Goal: Task Accomplishment & Management: Complete application form

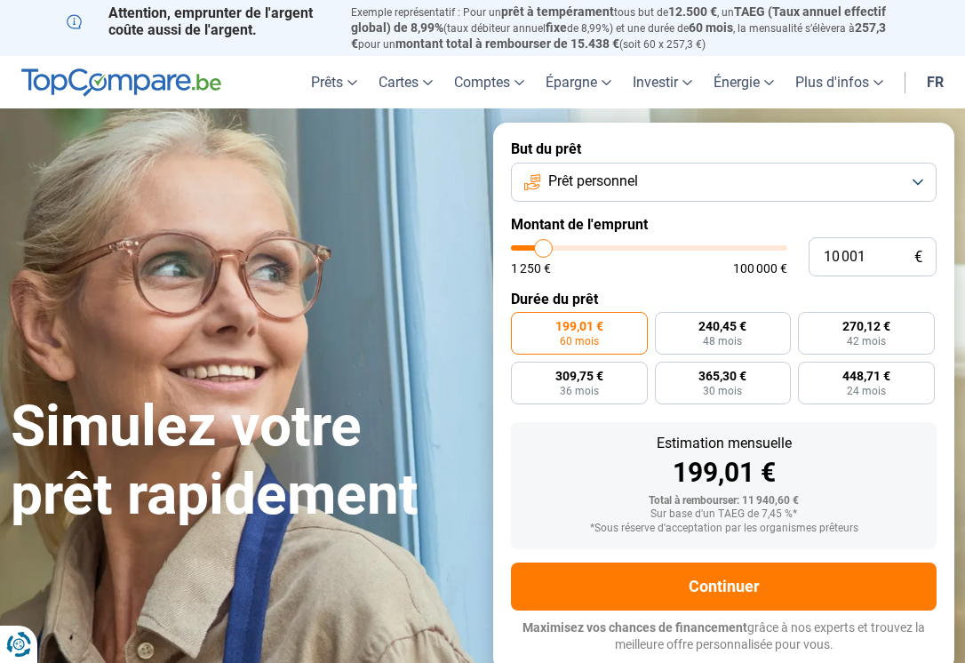
type input "10 500"
type input "10500"
type input "10 750"
type input "10750"
type input "11 250"
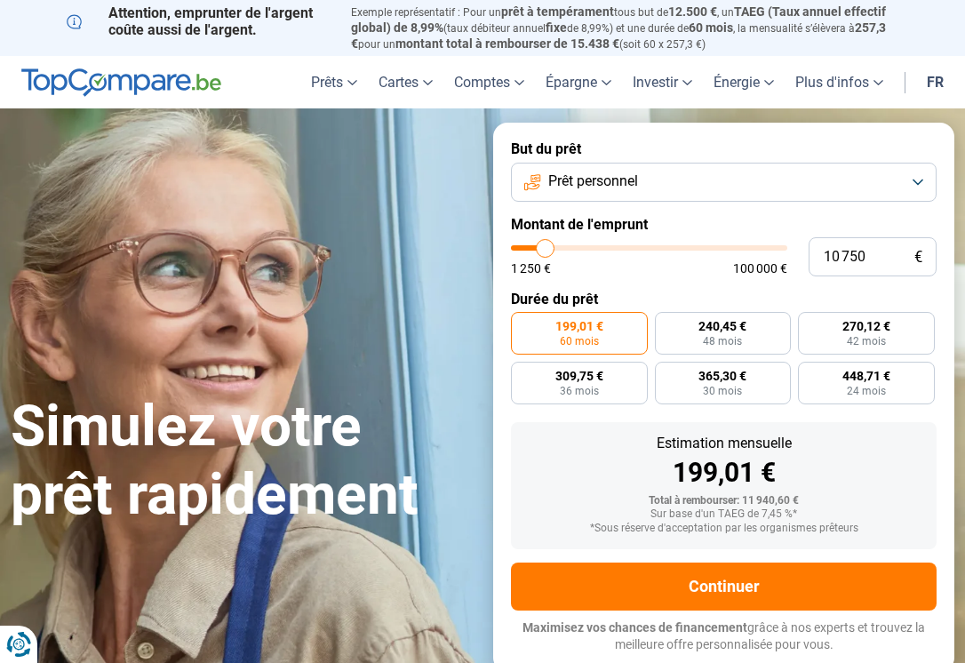
type input "11250"
type input "12 000"
type input "12000"
type input "13 500"
type input "13500"
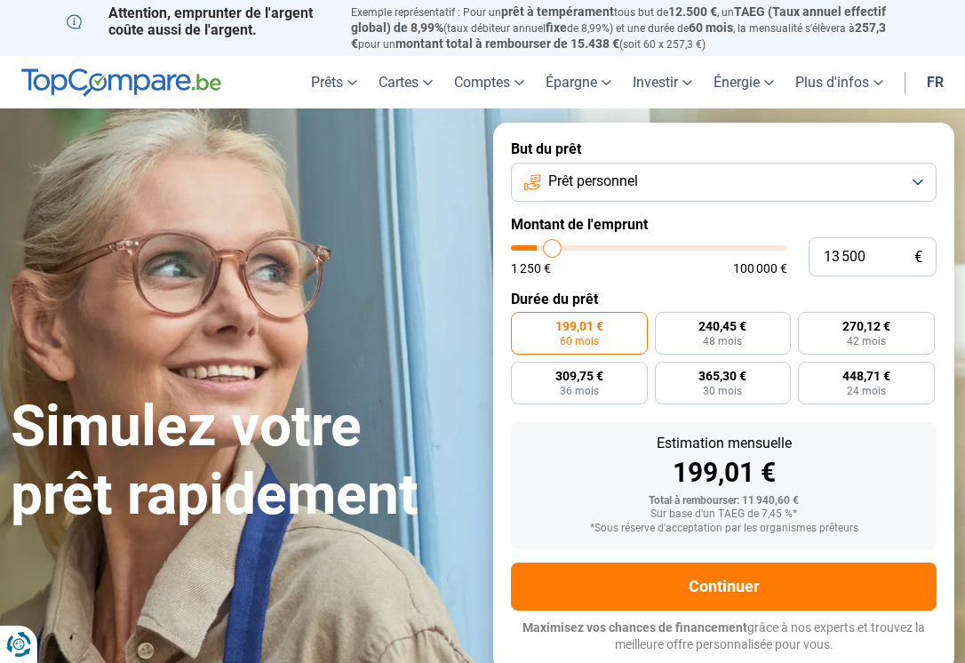
type input "14 250"
type input "14250"
type input "14 500"
type input "14500"
type input "15 000"
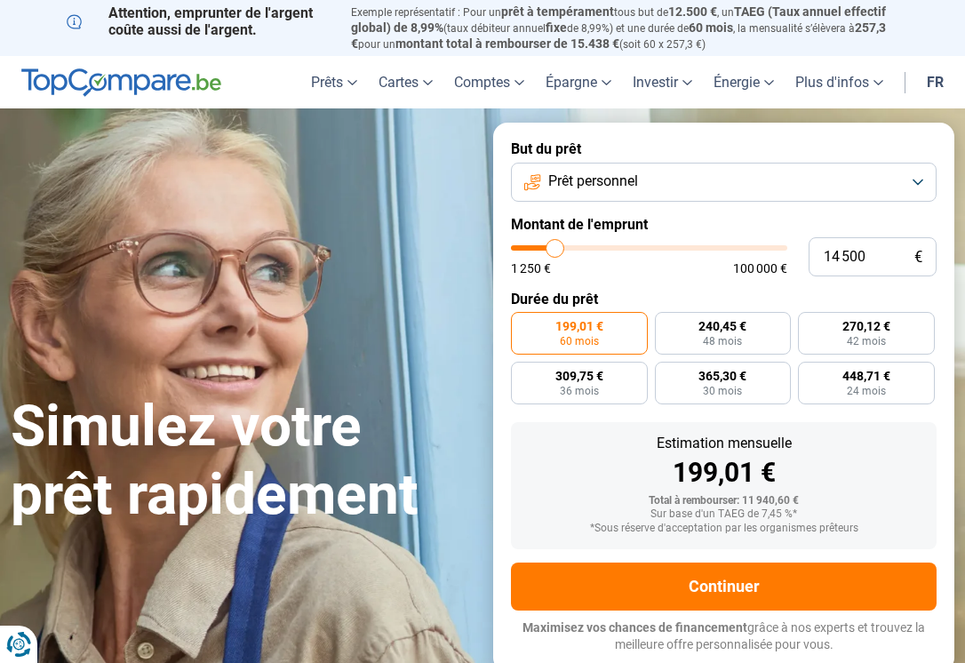
type input "15000"
type input "15 500"
type input "15500"
type input "16 500"
type input "16500"
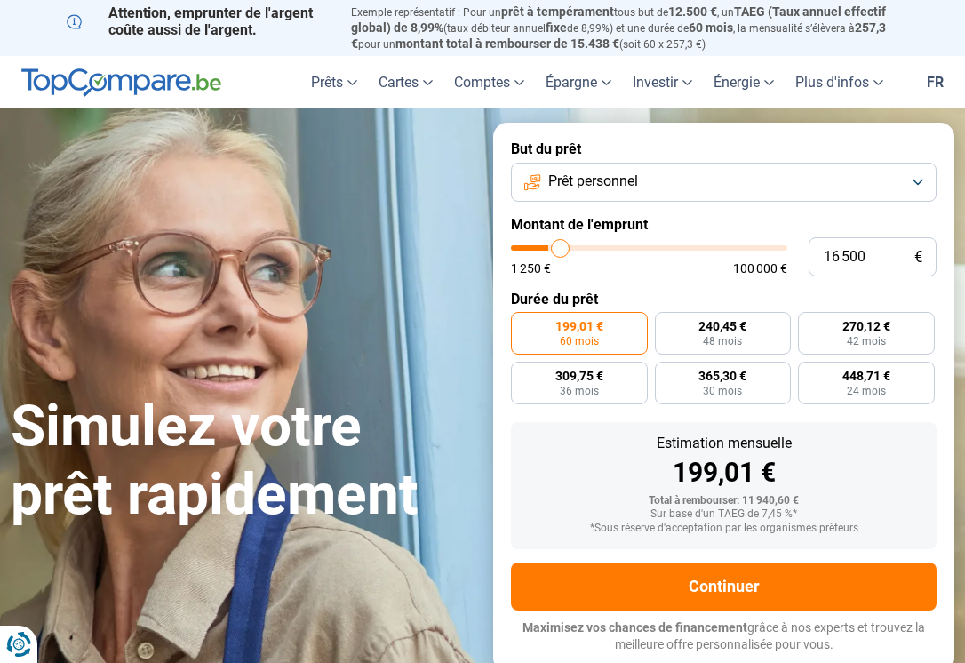
type input "17 250"
type input "17250"
type input "17 750"
type input "17750"
type input "18 000"
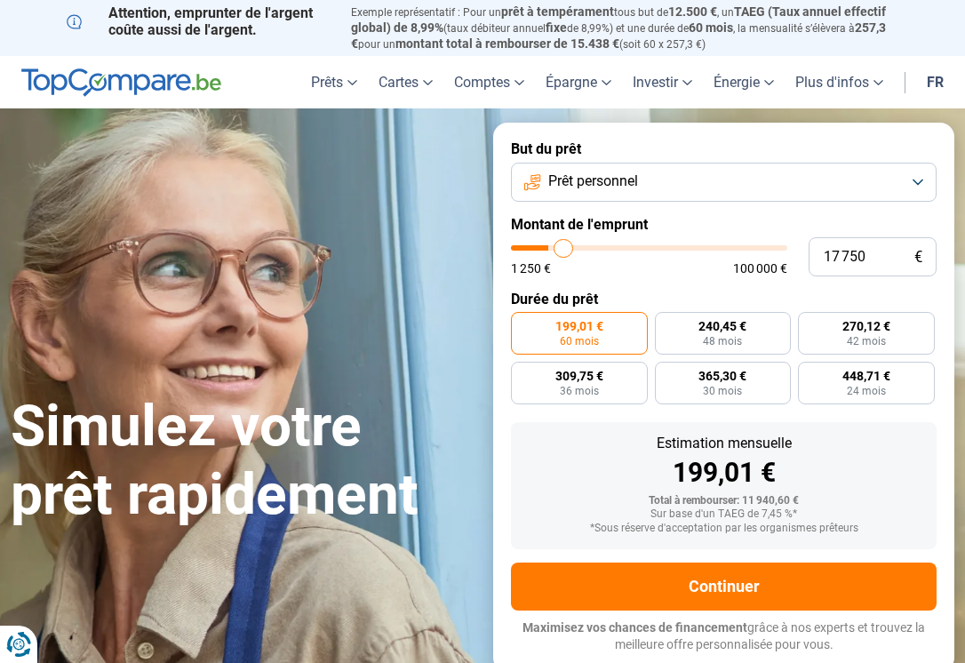
type input "18000"
type input "18 250"
type input "18250"
type input "18 500"
type input "18500"
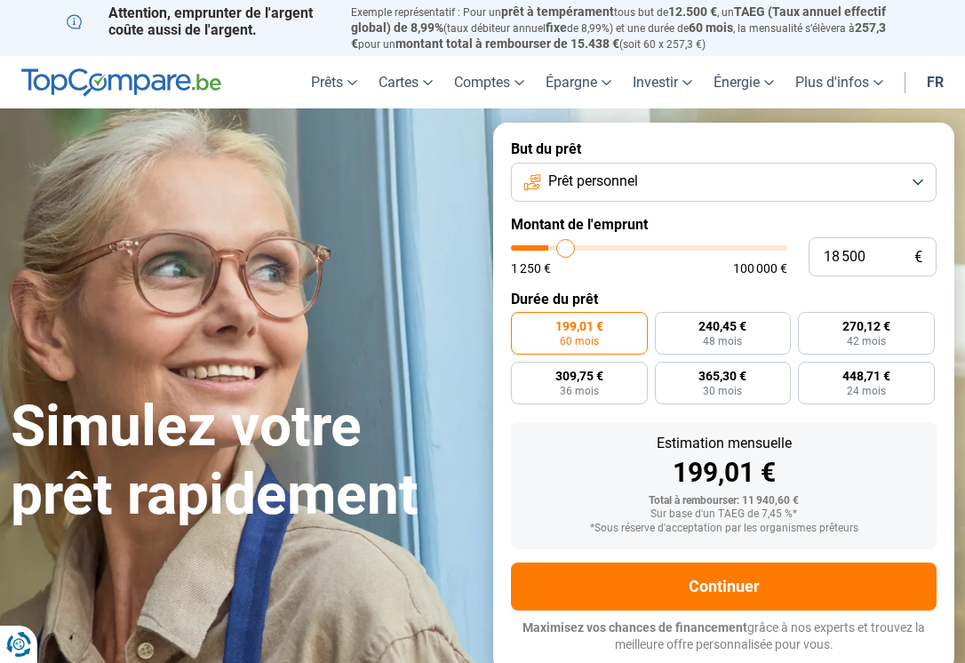
type input "19 000"
type input "19000"
type input "19 500"
type input "19500"
type input "20 000"
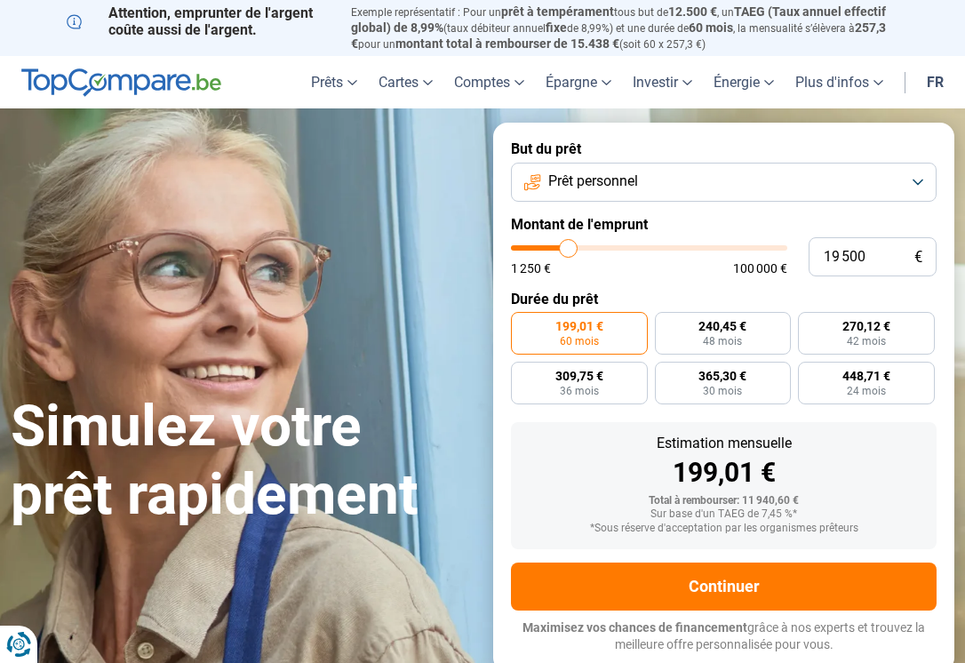
type input "20000"
type input "20 250"
type input "20250"
type input "20 500"
type input "20500"
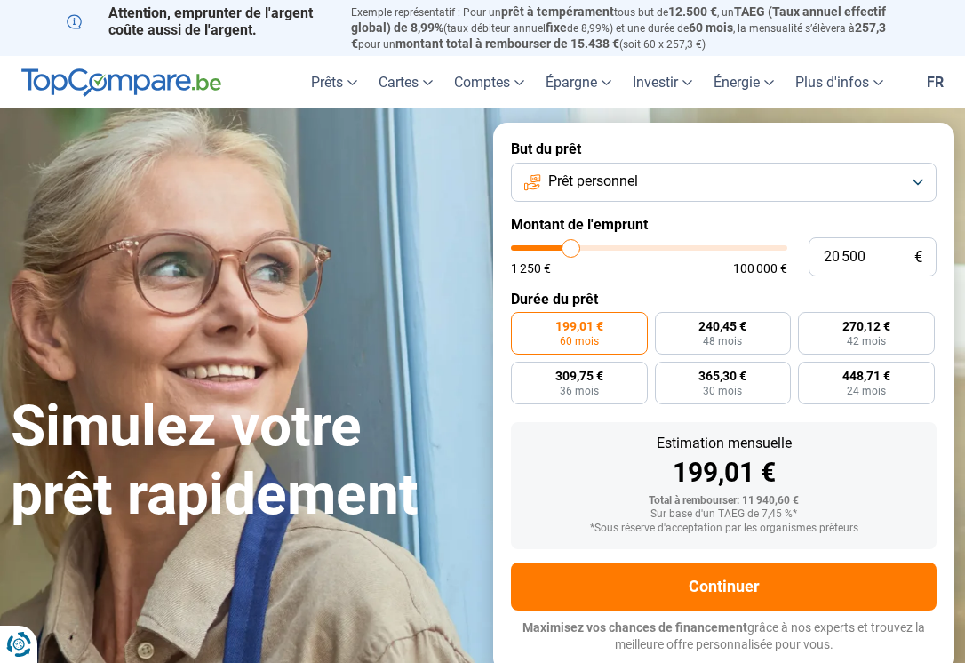
type input "20 750"
type input "20750"
type input "21 250"
type input "21250"
type input "21 500"
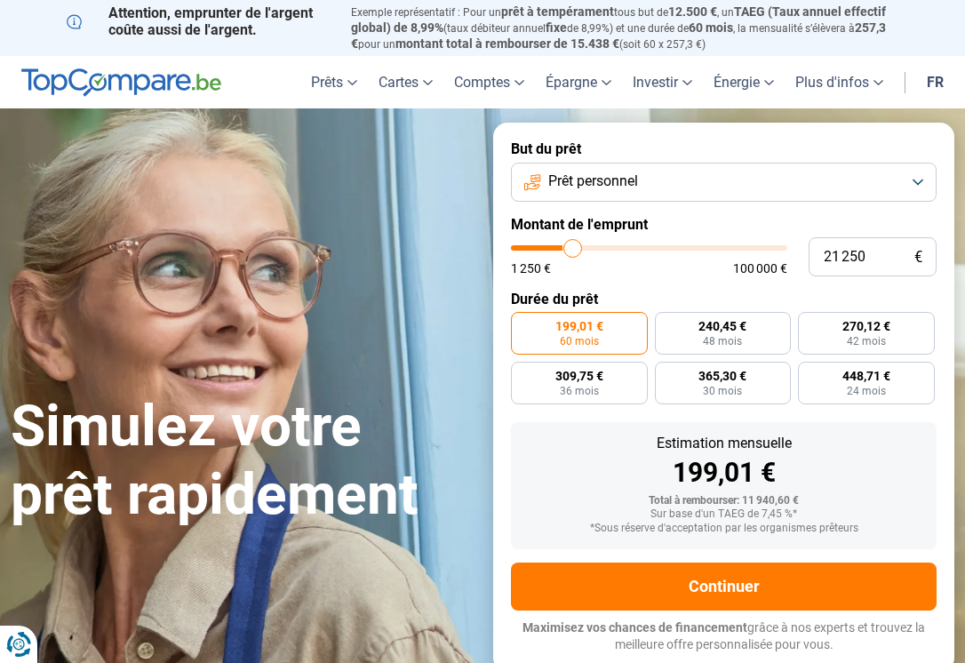
type input "21500"
type input "21 750"
type input "21750"
type input "22 000"
type input "22000"
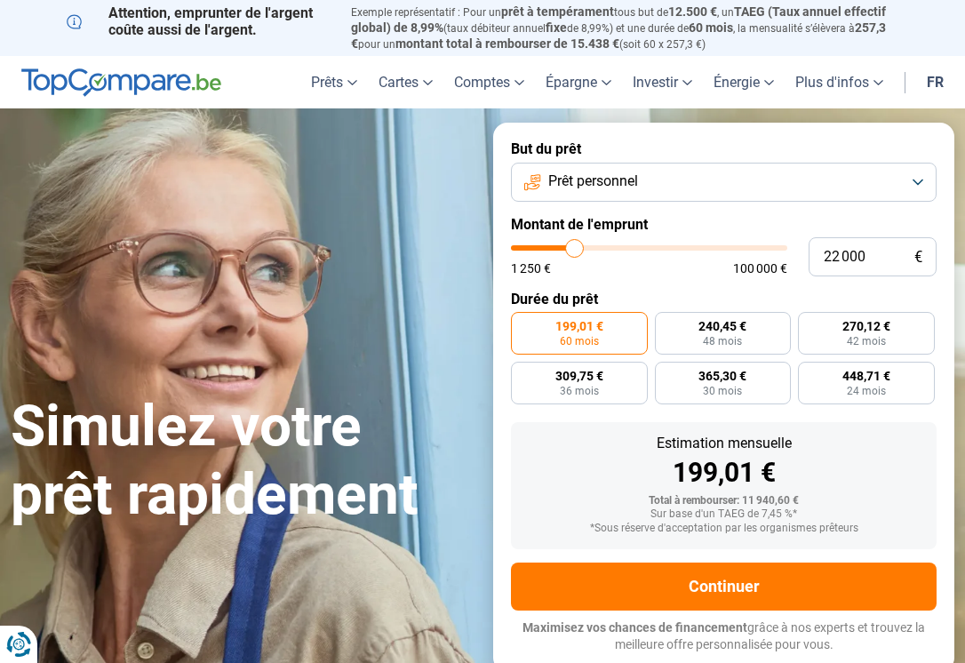
type input "21 750"
type input "21750"
type input "21 500"
type input "21500"
type input "21 250"
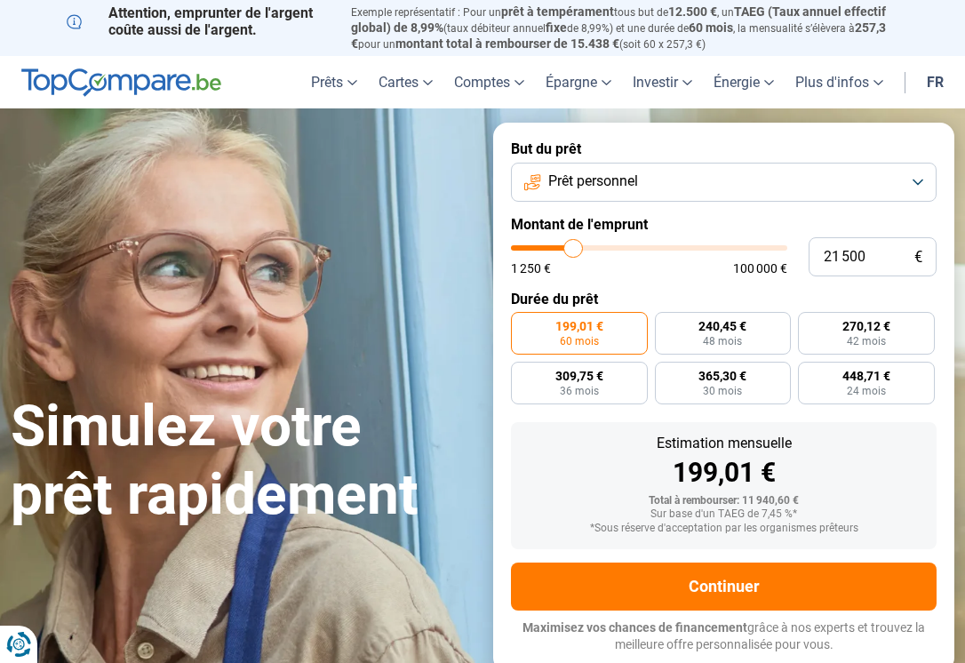
type input "21250"
type input "20 750"
type input "20750"
type input "20 250"
type input "20250"
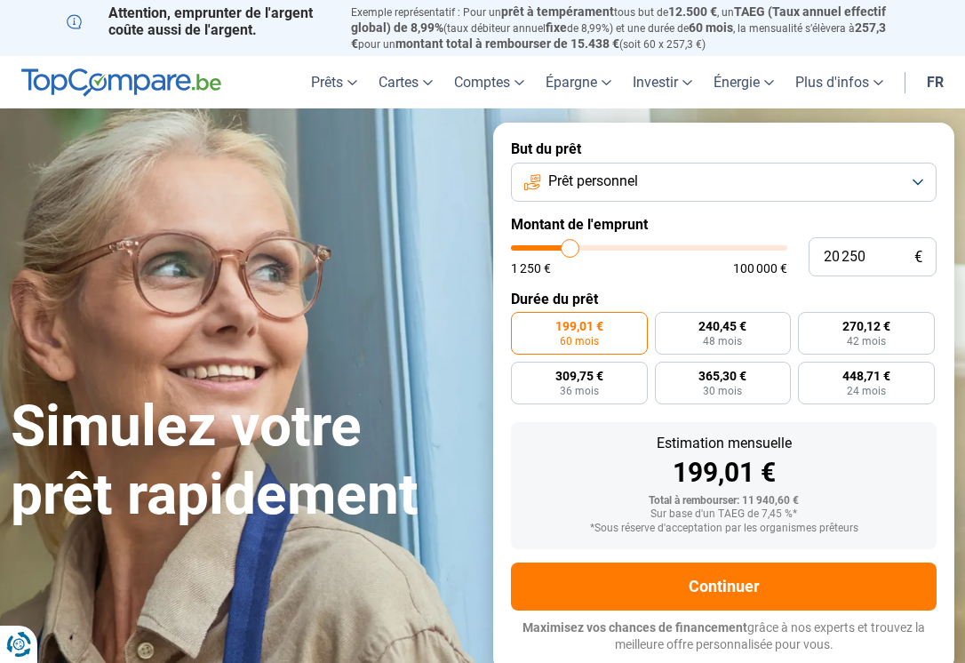
type input "19 750"
type input "19750"
type input "19 000"
type input "19000"
type input "18 500"
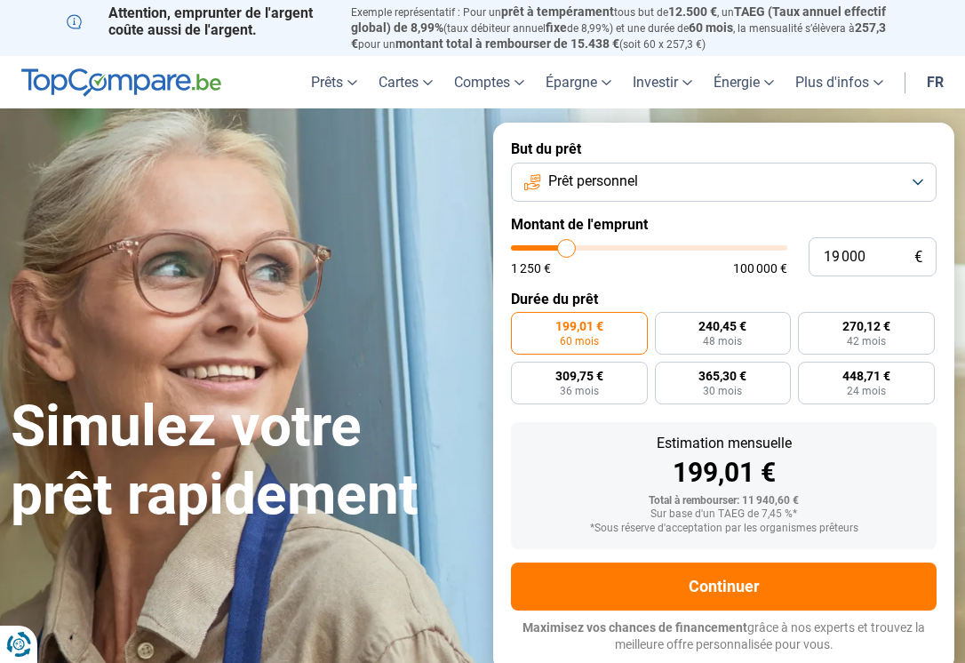
type input "18500"
type input "18 250"
type input "18250"
type input "18 000"
type input "18000"
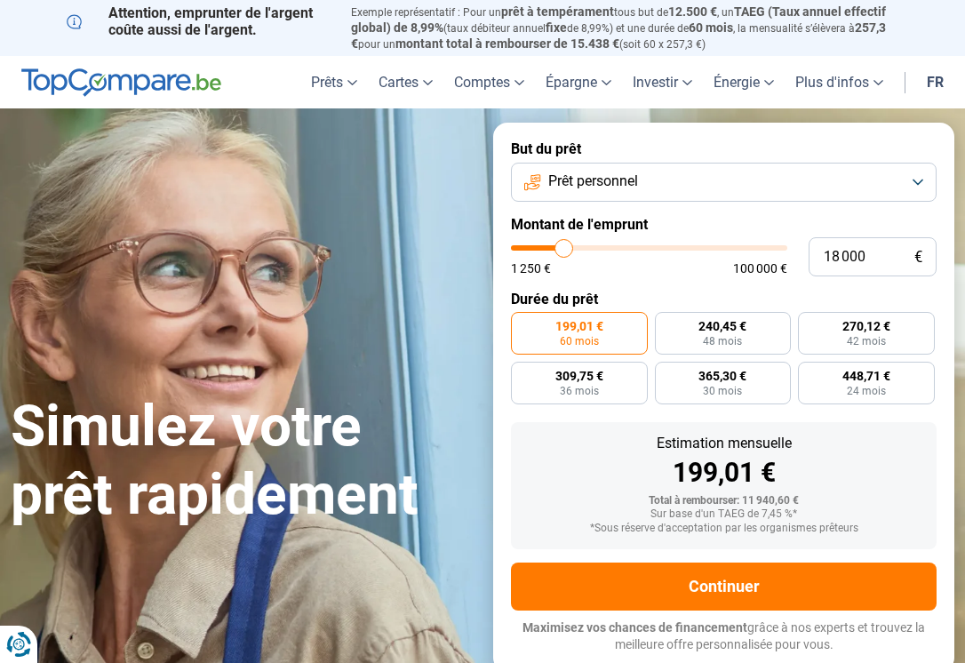
type input "18 250"
type input "18250"
type input "18 500"
type input "18500"
type input "18 750"
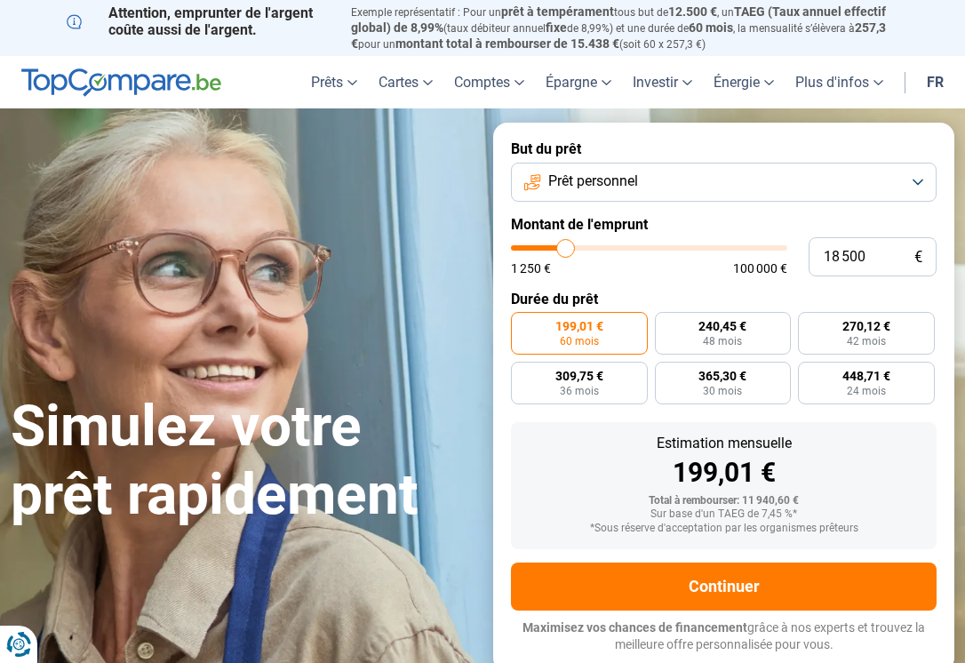
type input "18750"
type input "19 000"
type input "19000"
type input "19 250"
type input "19250"
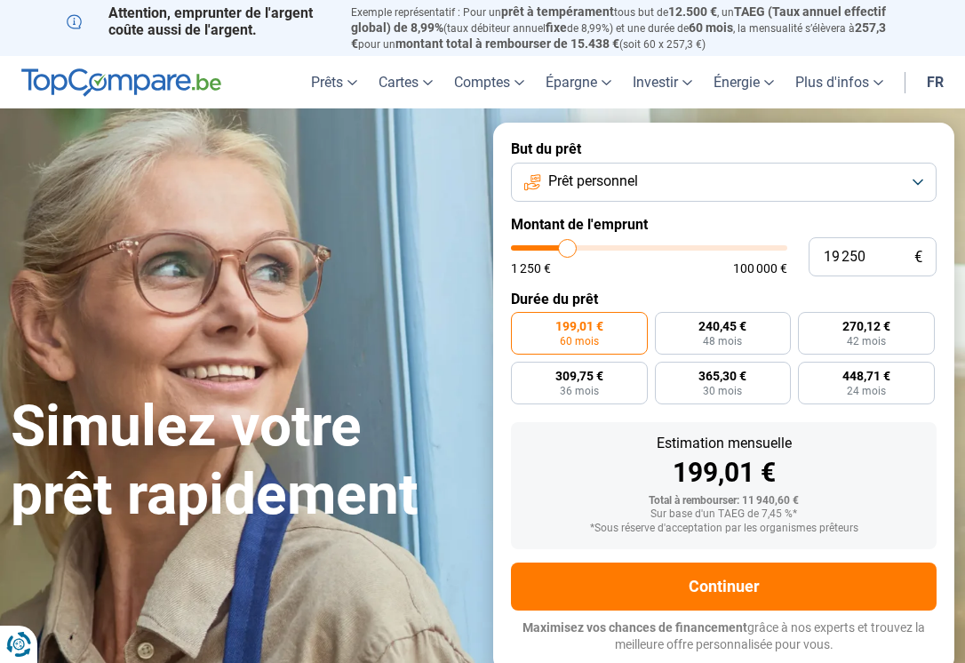
type input "19 500"
type input "19500"
type input "19 750"
type input "19750"
type input "19 500"
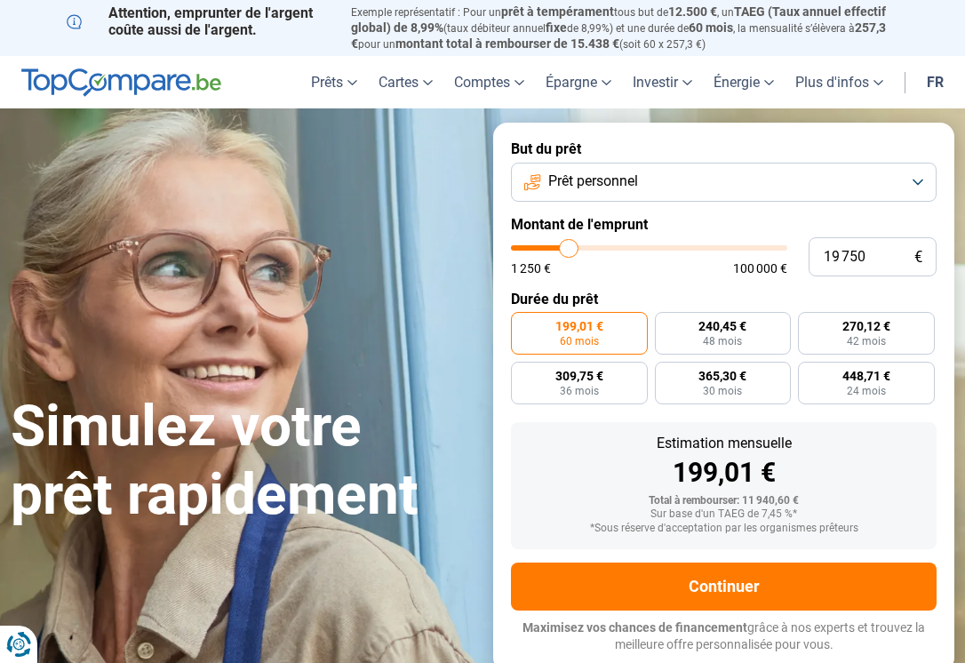
type input "19500"
type input "19 250"
type input "19250"
type input "19 500"
type input "19500"
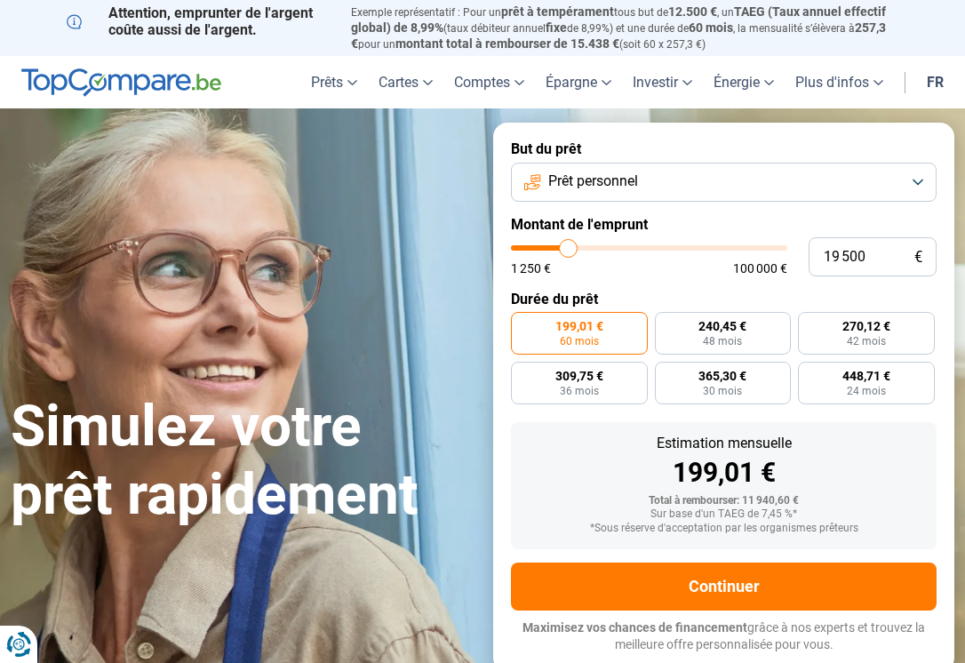
type input "19 750"
type input "19750"
type input "20 000"
type input "20000"
type input "20 250"
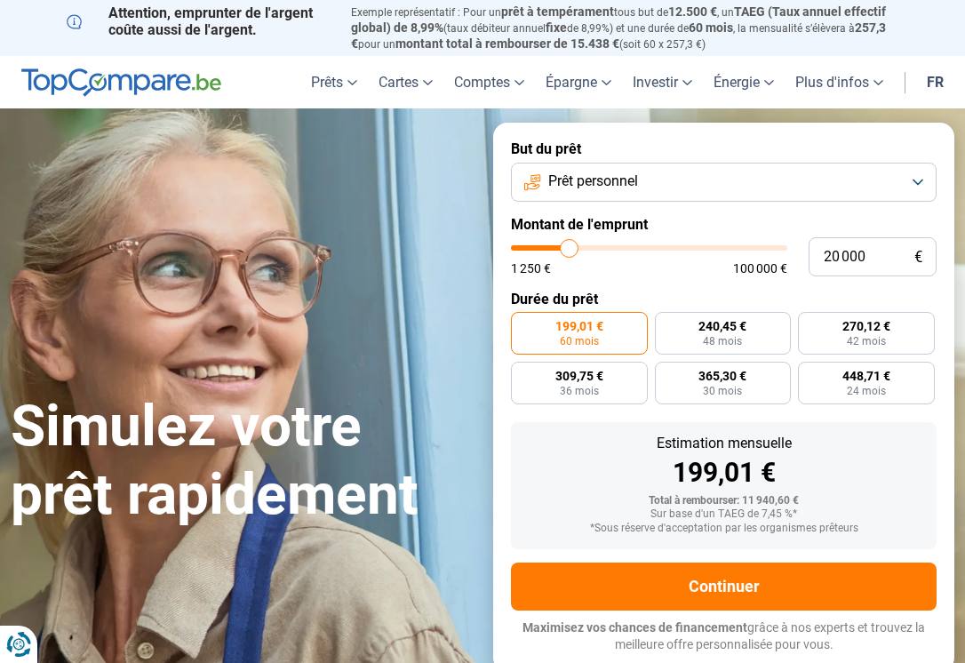
type input "20250"
type input "20 500"
type input "20500"
type input "20 750"
type input "20750"
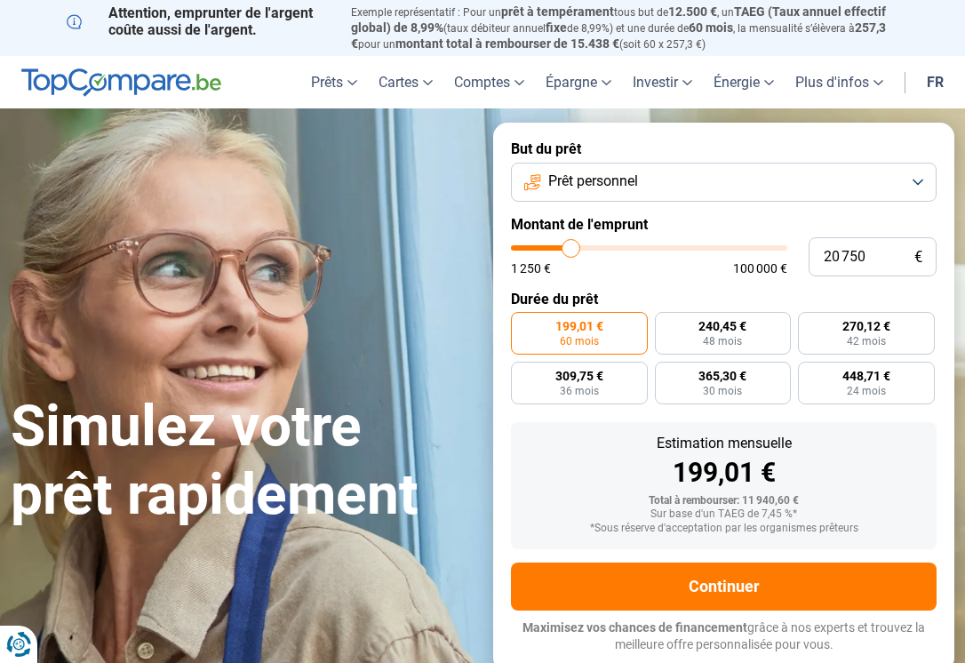
type input "20 500"
type input "20500"
type input "20 250"
type input "20250"
type input "20 000"
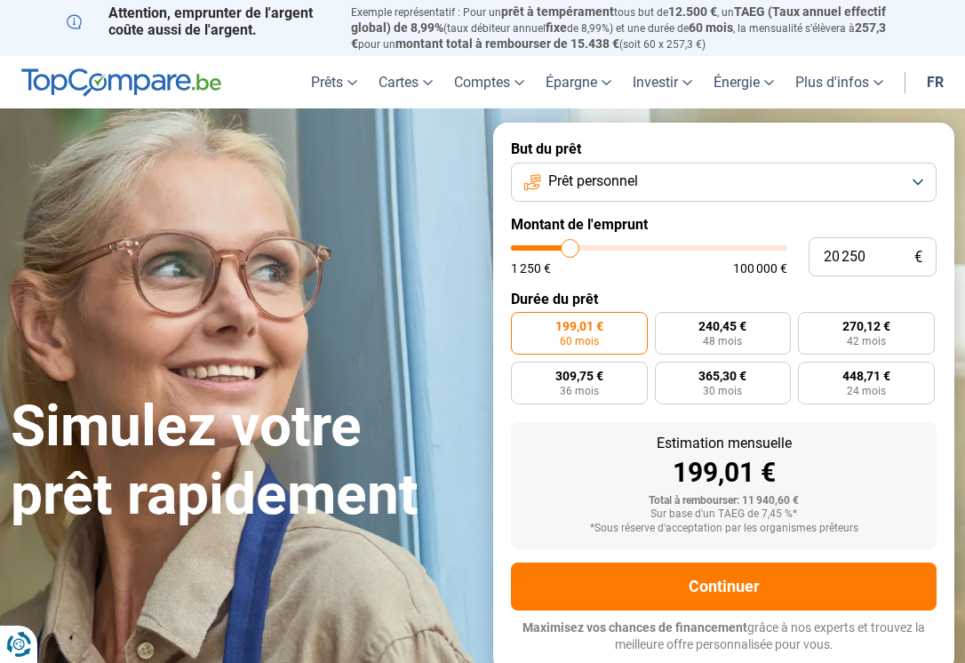
type input "20000"
type input "19 750"
type input "19750"
type input "20 000"
type input "20000"
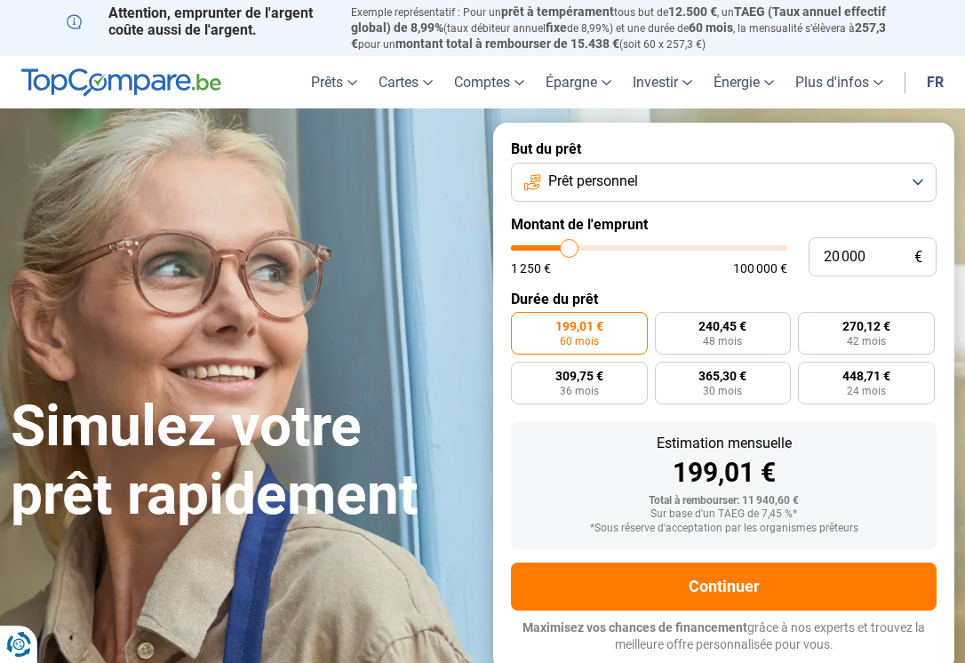
type input "20 250"
type input "20250"
type input "20 500"
type input "20500"
type input "21 000"
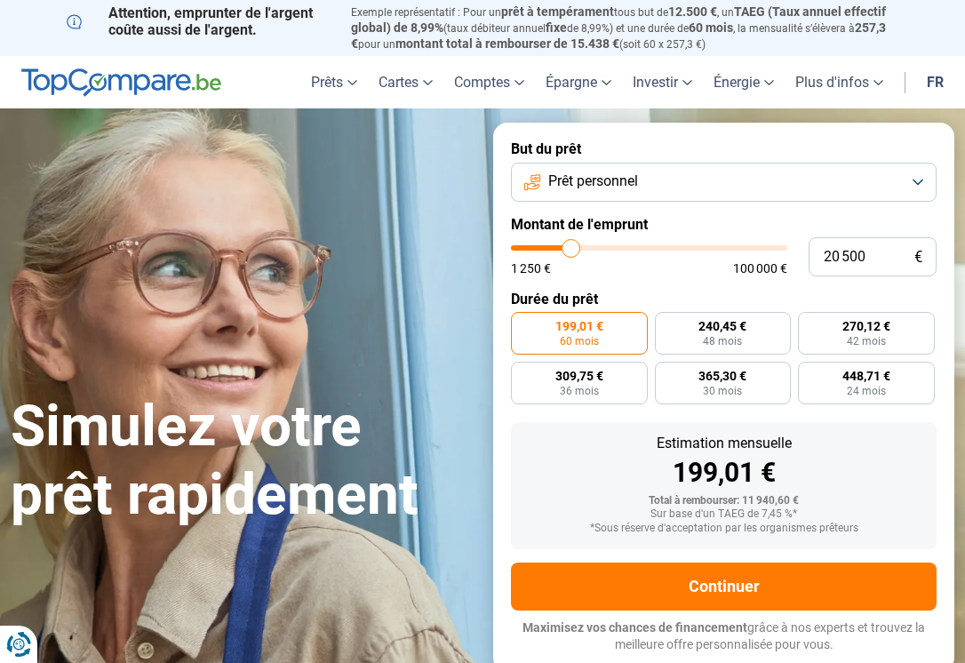
type input "21000"
type input "21 250"
type input "21250"
type input "21 500"
type input "21500"
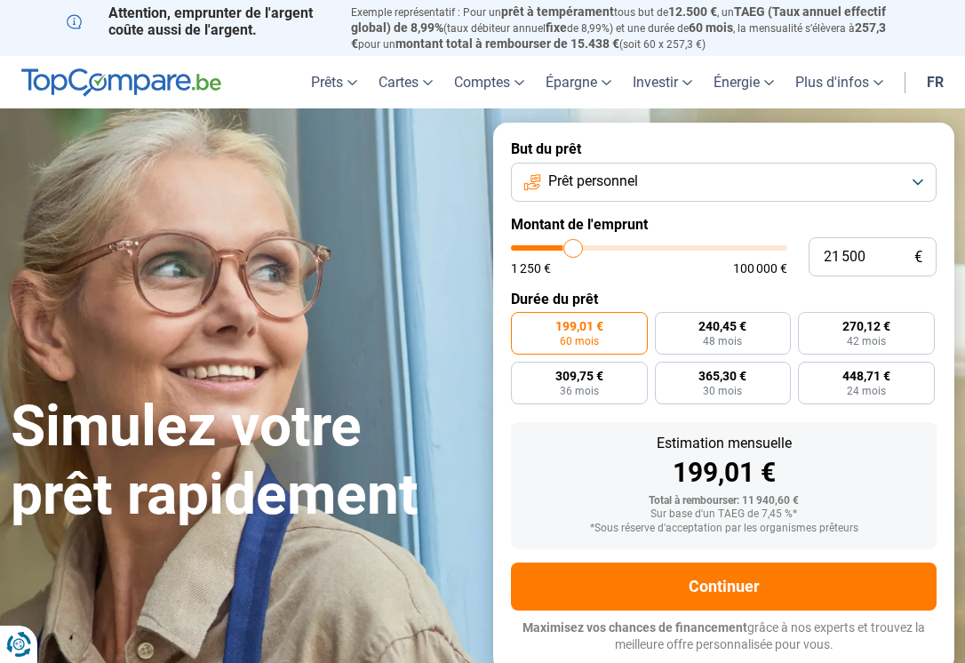
type input "21 750"
type input "21750"
type input "22 000"
drag, startPoint x: 545, startPoint y: 245, endPoint x: 574, endPoint y: 246, distance: 29.3
type input "22000"
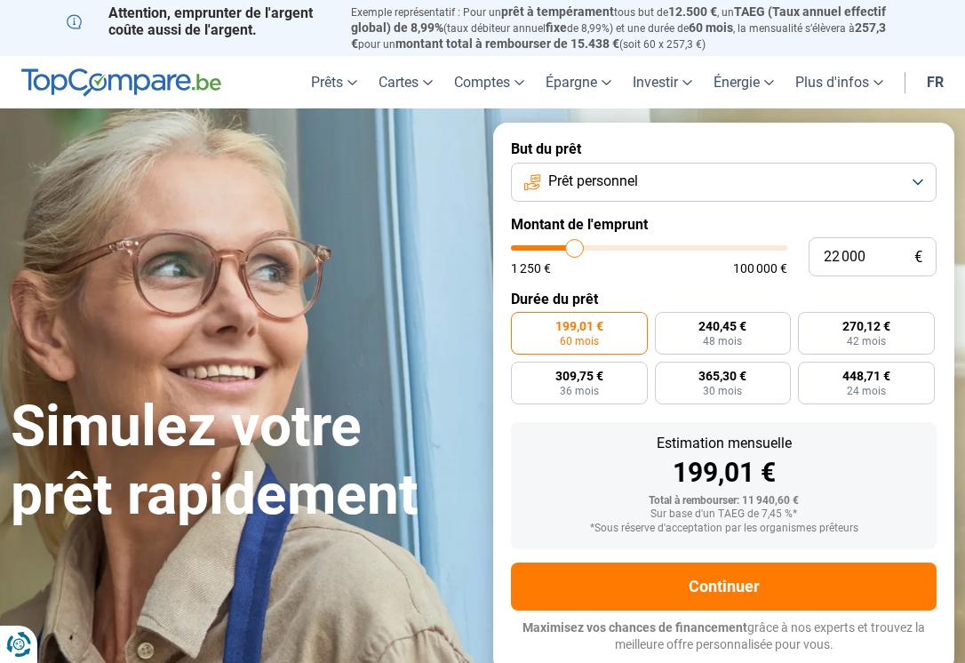
click at [574, 246] on input "range" at bounding box center [649, 247] width 276 height 5
radio input "false"
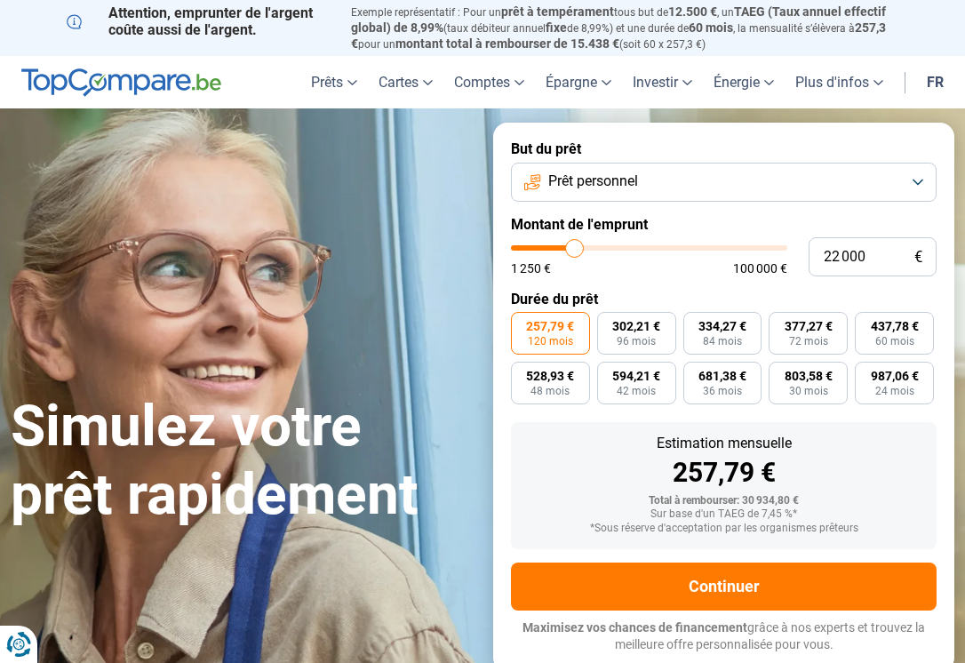
type input "17 750"
type input "17750"
click at [564, 246] on input "range" at bounding box center [649, 247] width 276 height 5
radio input "true"
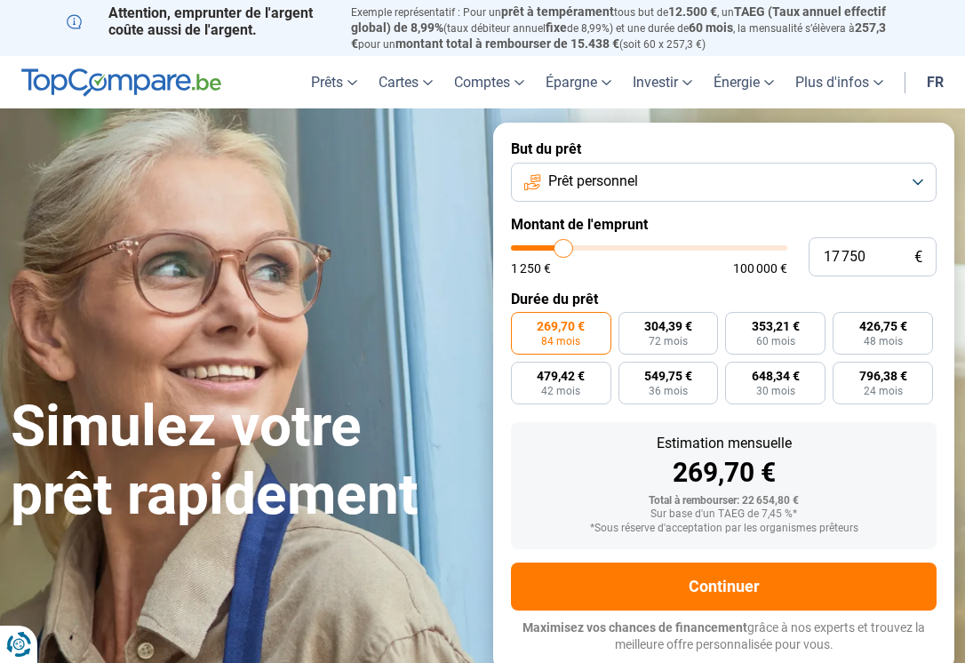
click at [571, 247] on input "range" at bounding box center [649, 247] width 276 height 5
type input "22500"
click at [575, 247] on input "range" at bounding box center [649, 247] width 276 height 5
type input "22 500"
radio input "false"
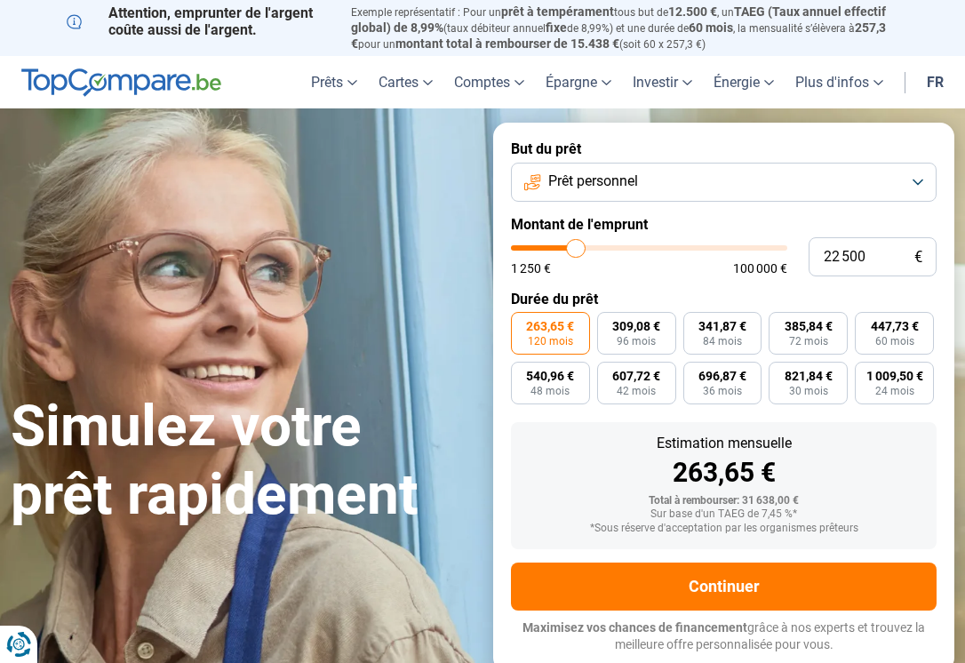
type input "24 250"
type input "24250"
type input "24 000"
type input "24000"
type input "23 000"
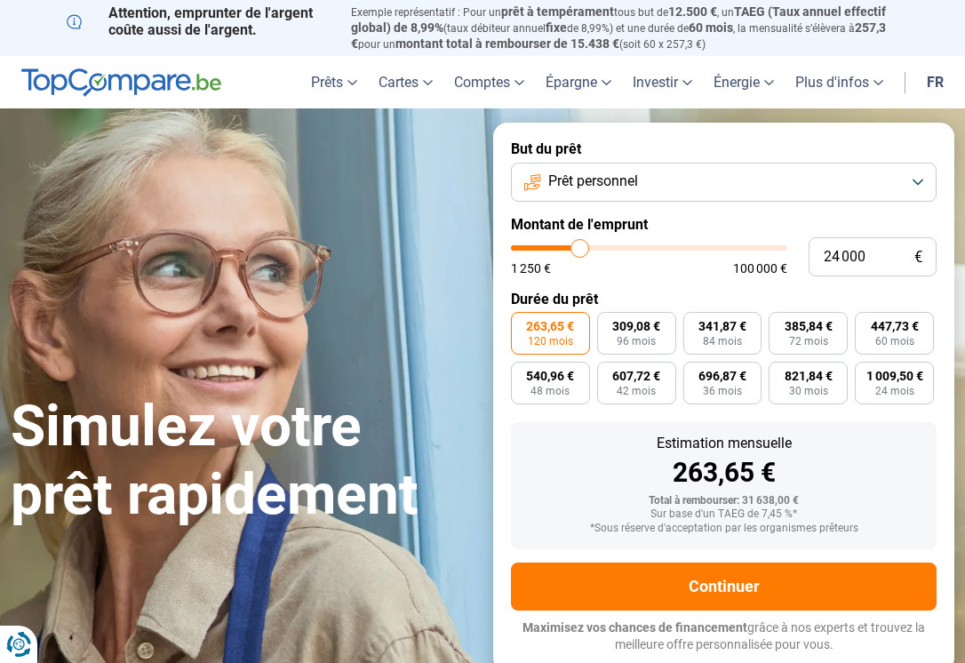
type input "23000"
type input "22 000"
type input "22000"
type input "21 250"
type input "21250"
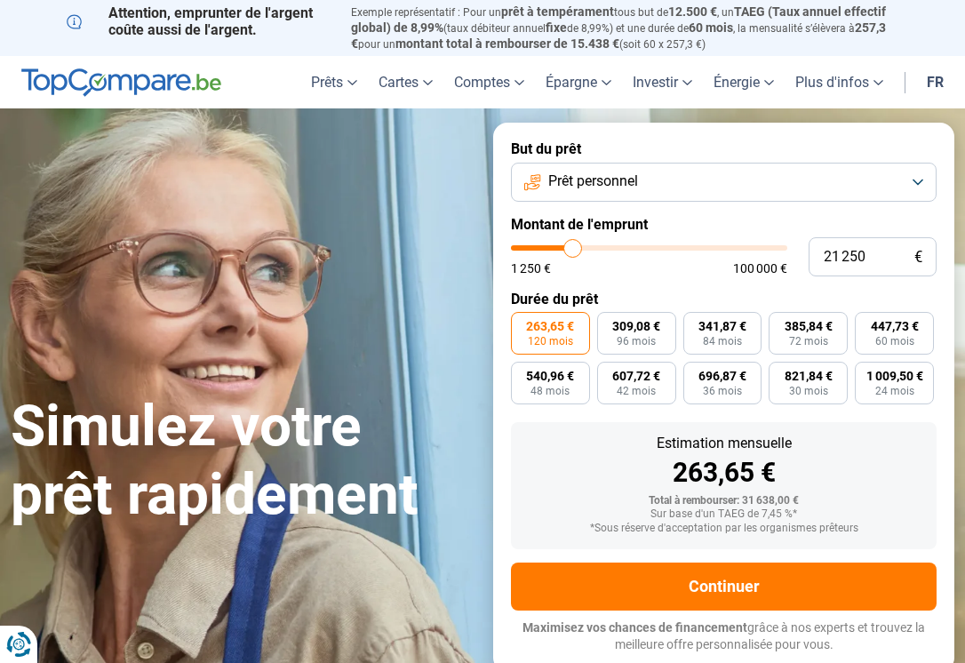
type input "20 750"
type input "20750"
type input "20 500"
type input "20500"
type input "20 250"
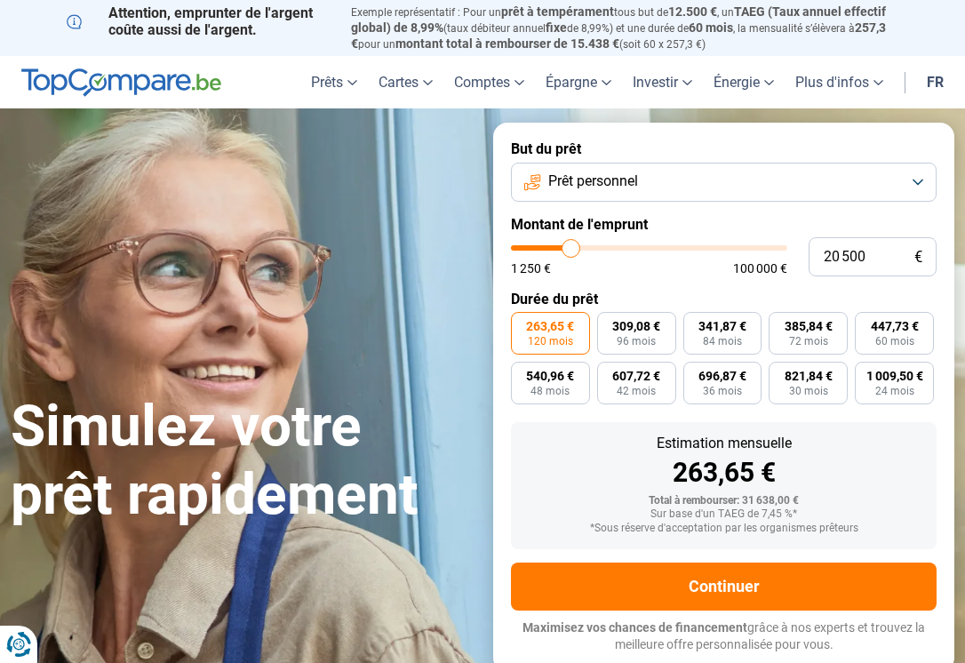
type input "20250"
type input "19 750"
type input "19750"
type input "20 000"
type input "20000"
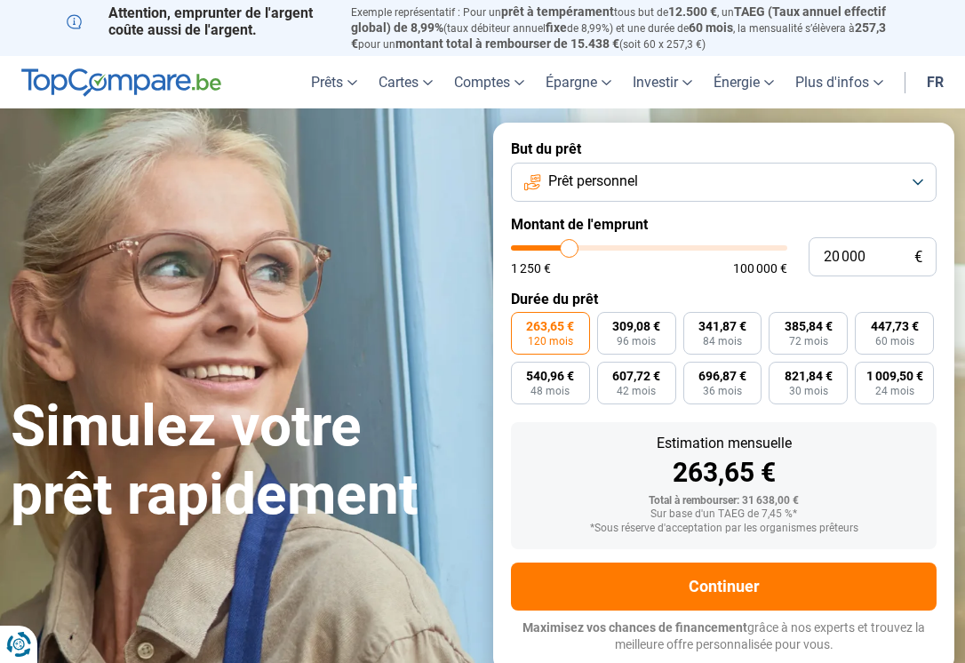
type input "20 250"
type input "20250"
type input "20 500"
drag, startPoint x: 581, startPoint y: 246, endPoint x: 571, endPoint y: 252, distance: 12.3
type input "20500"
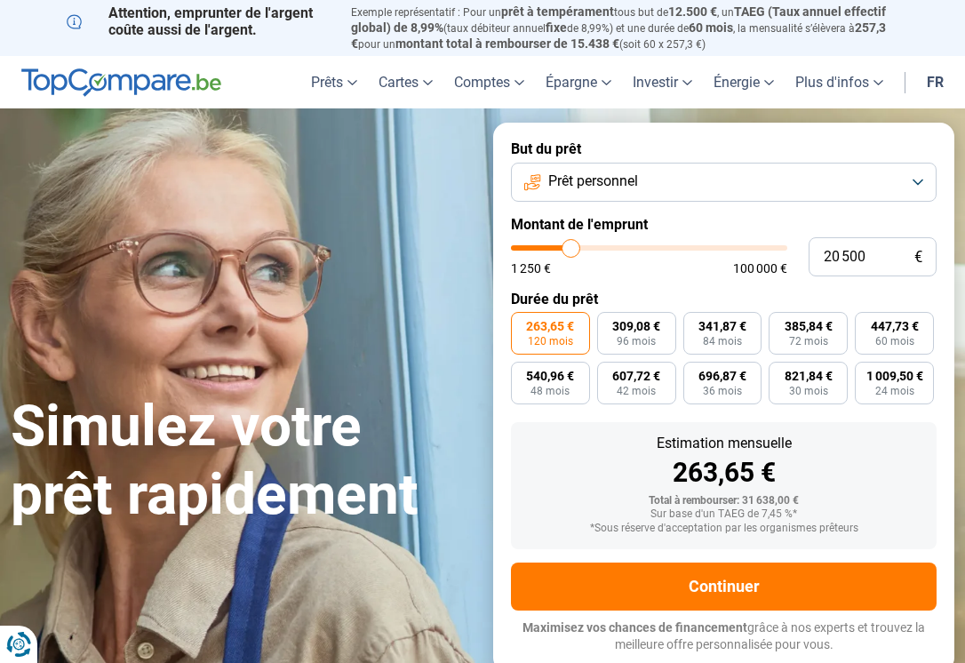
click at [571, 251] on input "range" at bounding box center [649, 247] width 276 height 5
click at [568, 251] on input "range" at bounding box center [649, 247] width 276 height 5
click at [566, 251] on input "range" at bounding box center [649, 247] width 276 height 5
click at [564, 251] on input "range" at bounding box center [649, 247] width 276 height 5
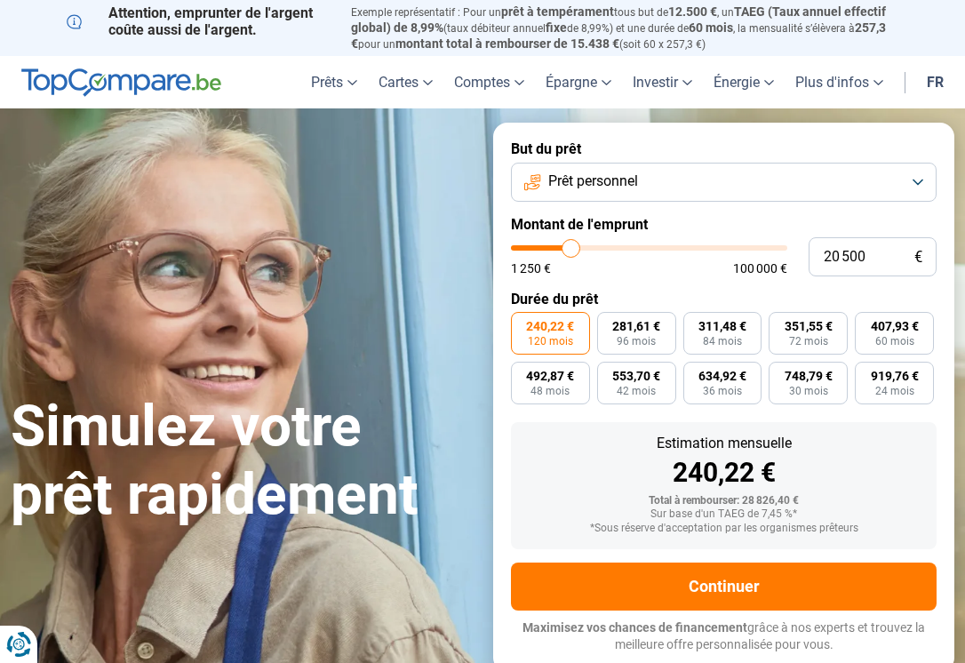
click at [564, 251] on input "range" at bounding box center [649, 247] width 276 height 5
type input "17 750"
type input "17750"
type input "17 500"
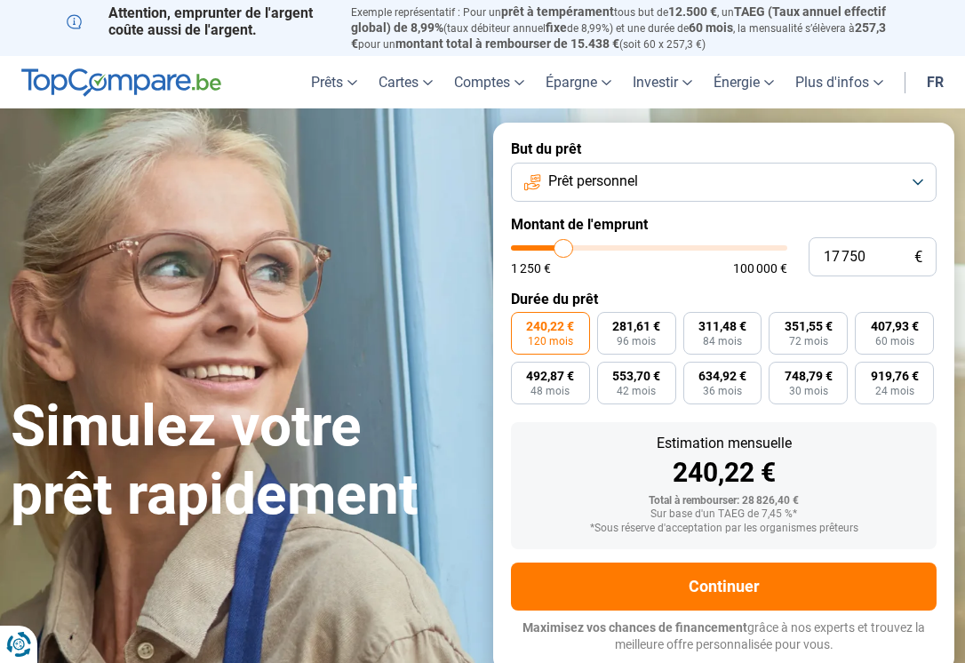
type input "17500"
type input "17 250"
type input "17250"
type input "17 000"
type input "17000"
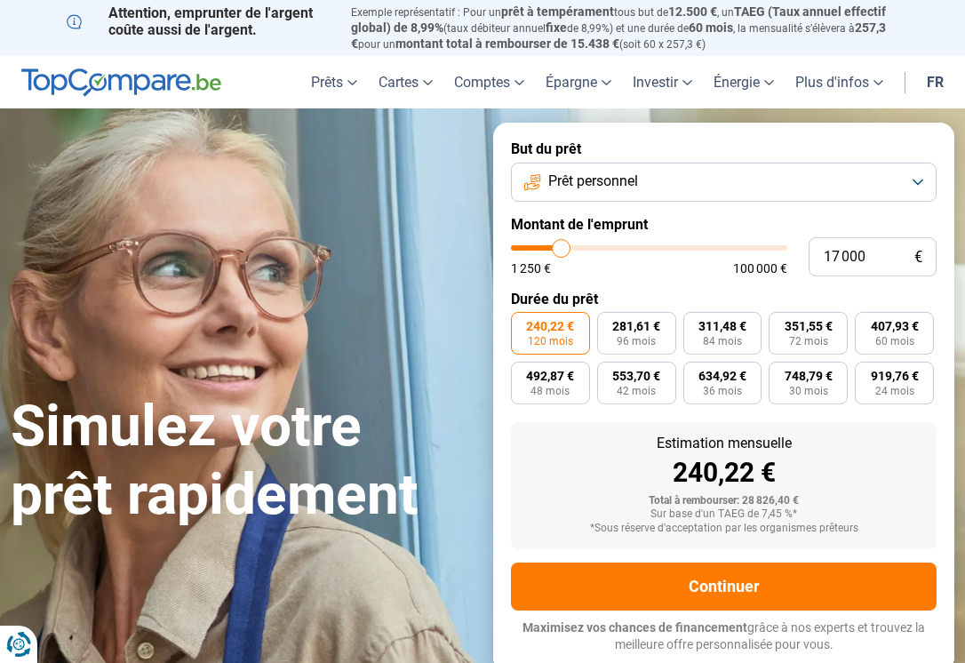
type input "16 750"
type input "16750"
type input "17 000"
type input "17000"
type input "17 250"
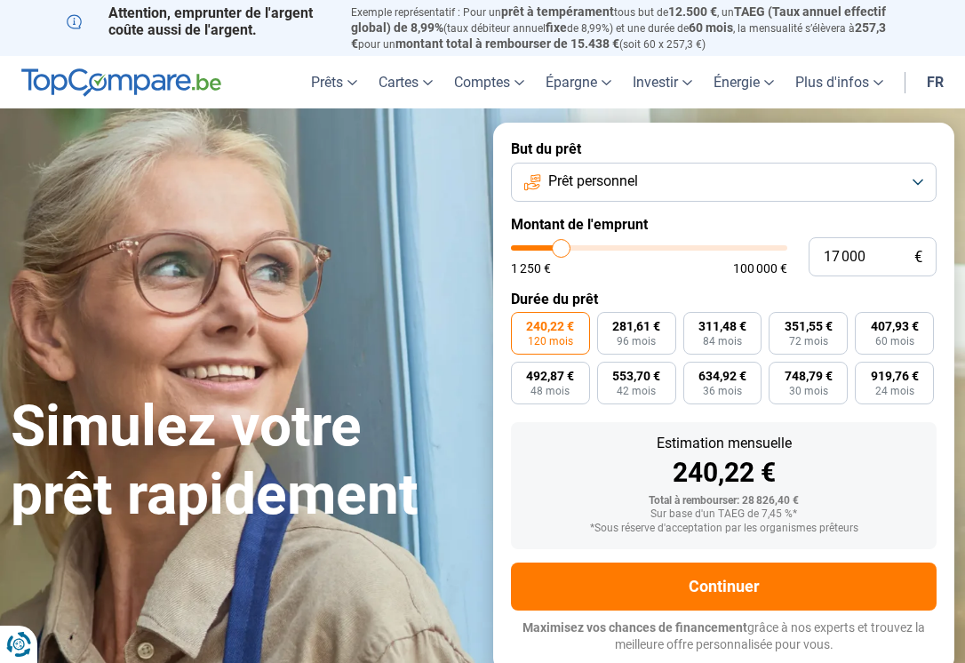
type input "17250"
type input "17 500"
type input "17500"
type input "17 750"
type input "17750"
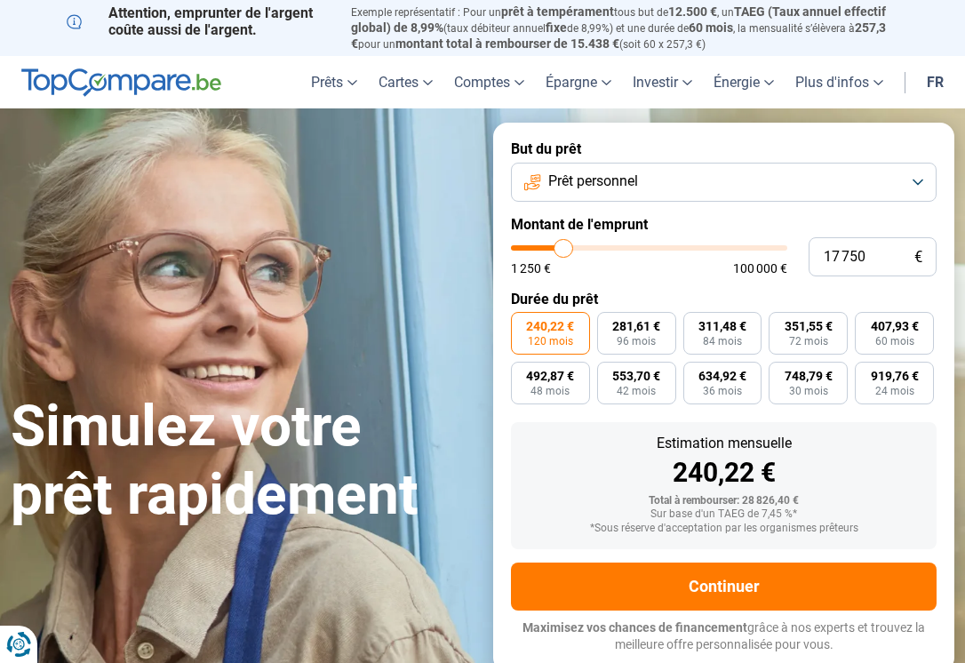
type input "18 000"
type input "18000"
type input "18 250"
type input "18250"
type input "18 500"
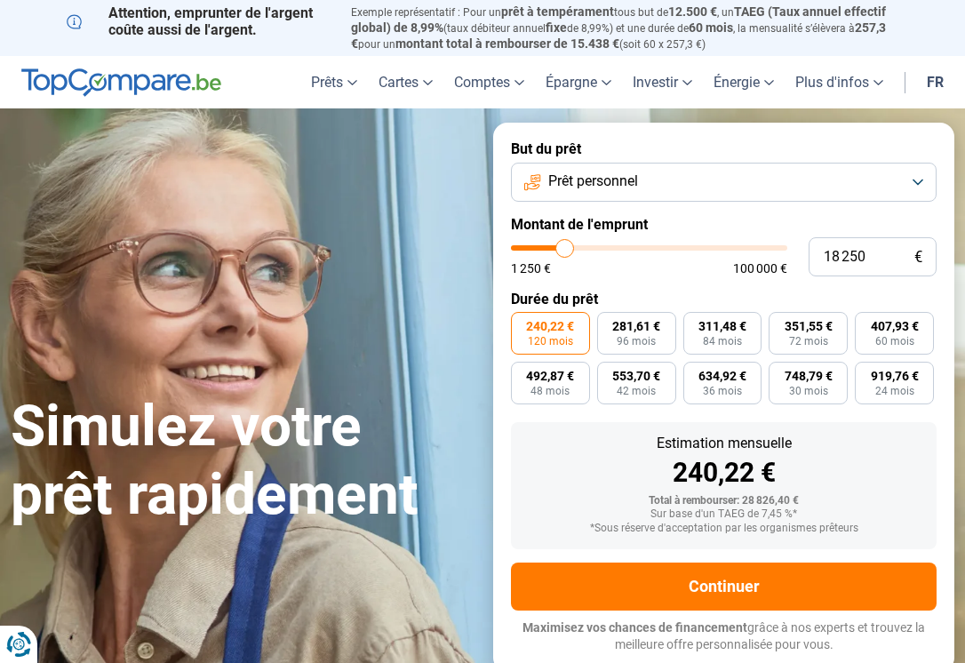
type input "18500"
type input "18 750"
type input "18750"
type input "19 000"
type input "19000"
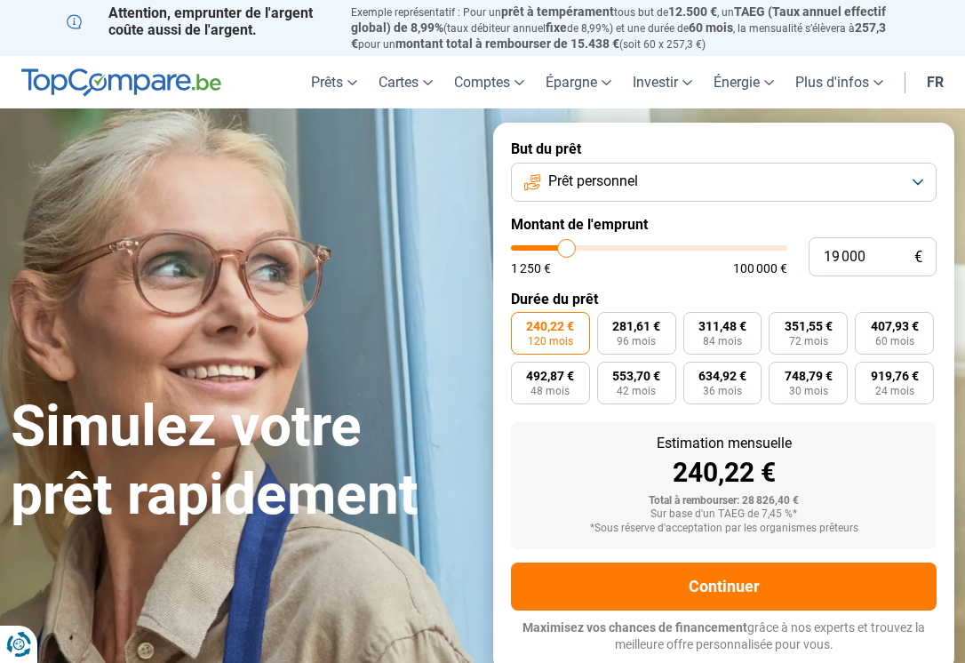
type input "19 250"
type input "19250"
type input "19 750"
type input "19750"
type input "20 000"
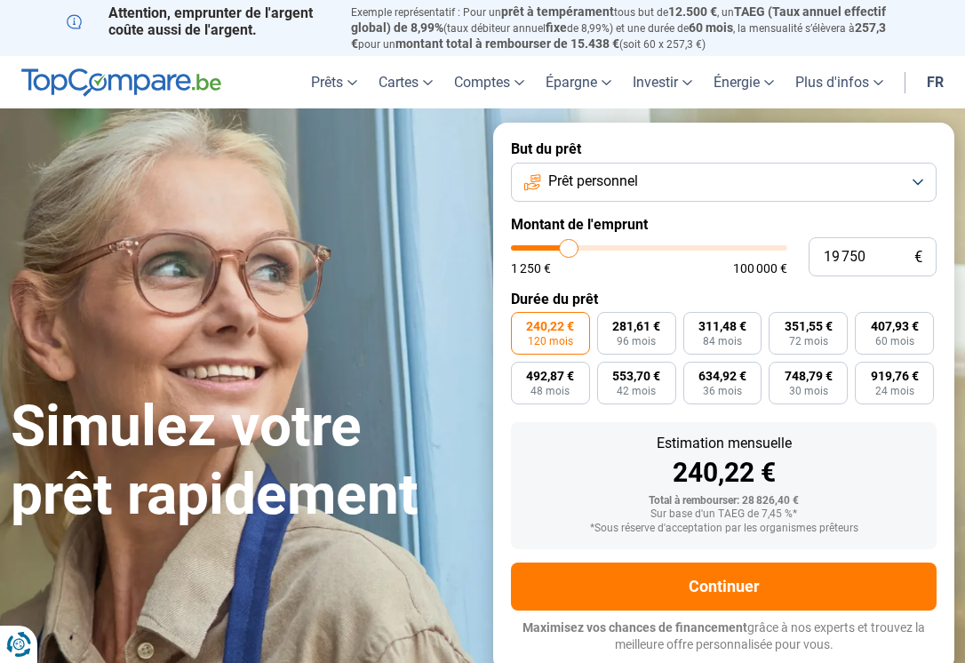
type input "20000"
type input "20 250"
type input "20250"
type input "20 500"
type input "20500"
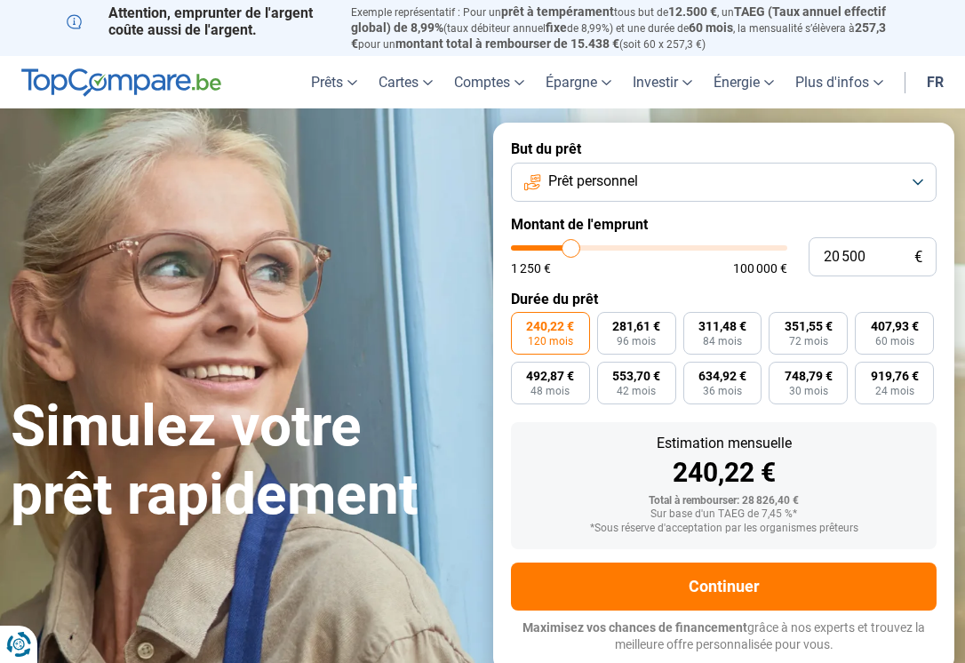
type input "20 750"
type input "20750"
type input "20 500"
type input "20500"
type input "20 250"
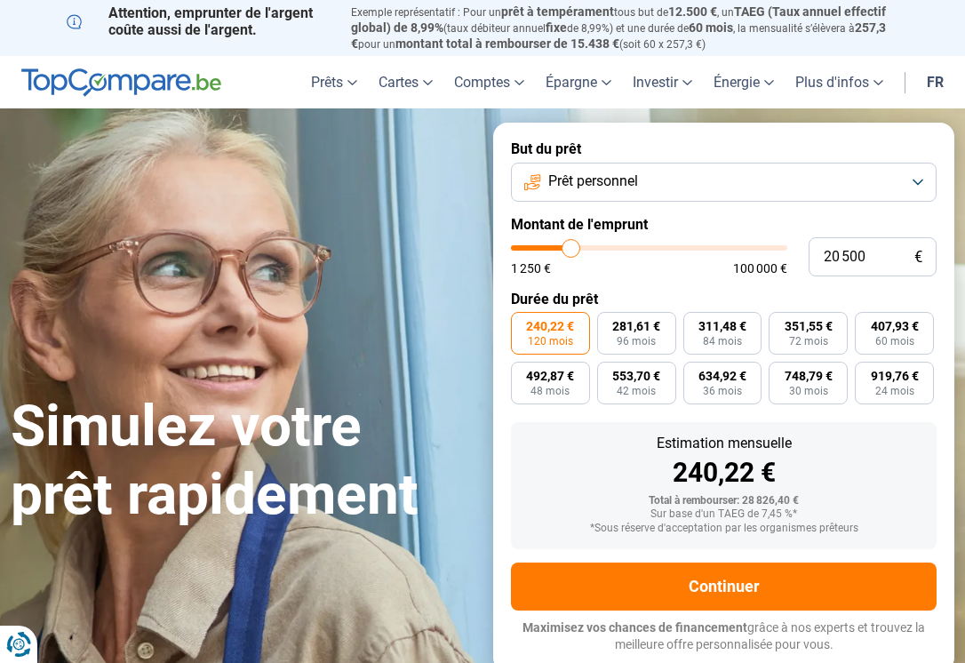
type input "20250"
type input "20 000"
click at [567, 251] on input "range" at bounding box center [649, 247] width 276 height 5
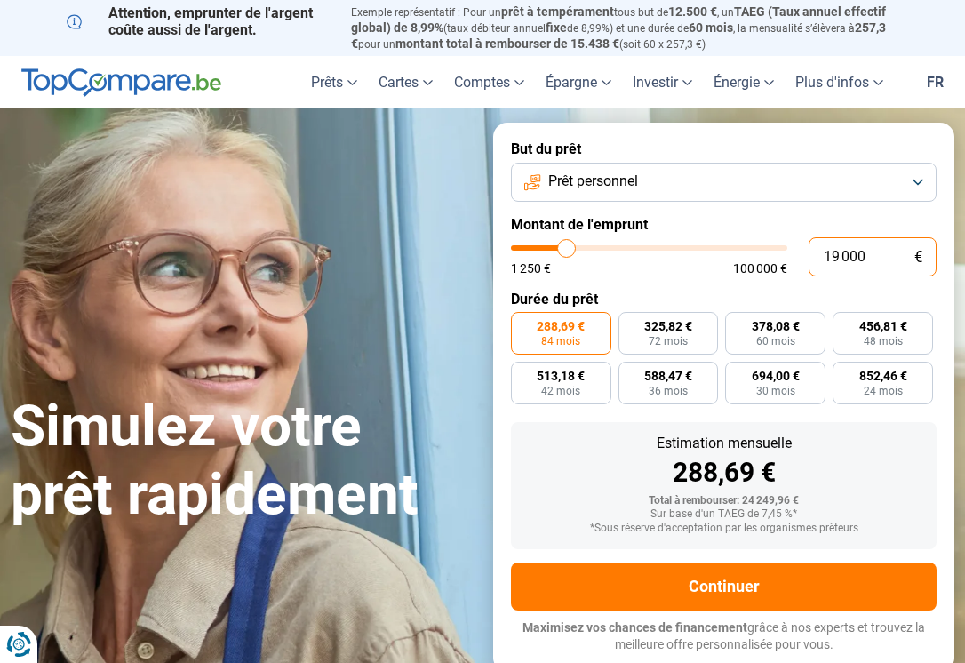
click at [845, 248] on input "19 000" at bounding box center [873, 256] width 128 height 39
drag, startPoint x: 867, startPoint y: 252, endPoint x: 811, endPoint y: 261, distance: 56.7
click at [811, 261] on input "19 000" at bounding box center [873, 256] width 128 height 39
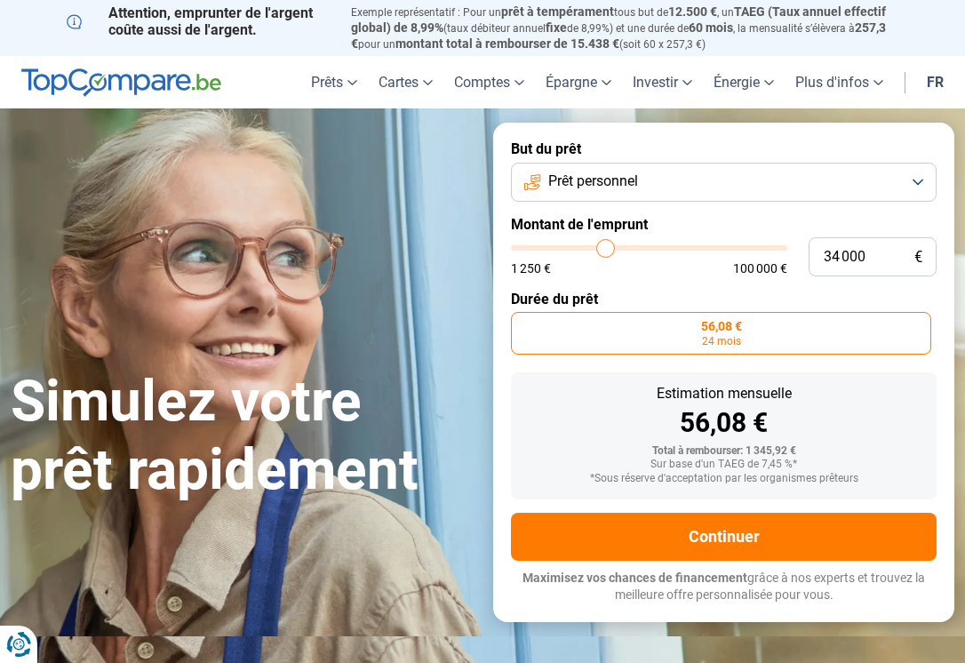
click at [605, 249] on input "range" at bounding box center [649, 247] width 276 height 5
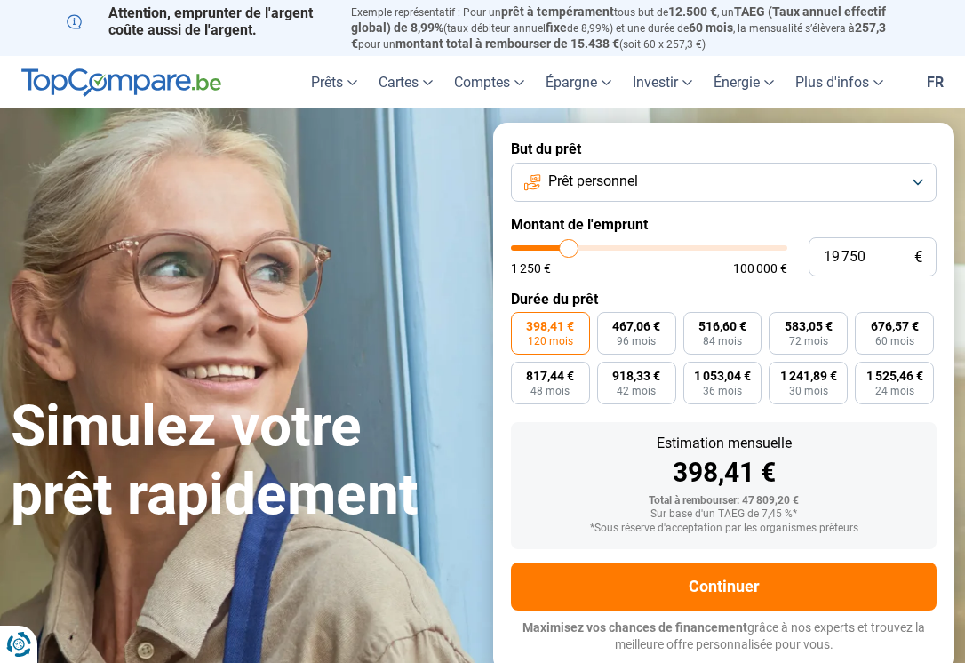
drag, startPoint x: 590, startPoint y: 252, endPoint x: 569, endPoint y: 253, distance: 21.4
click at [569, 251] on input "range" at bounding box center [649, 247] width 276 height 5
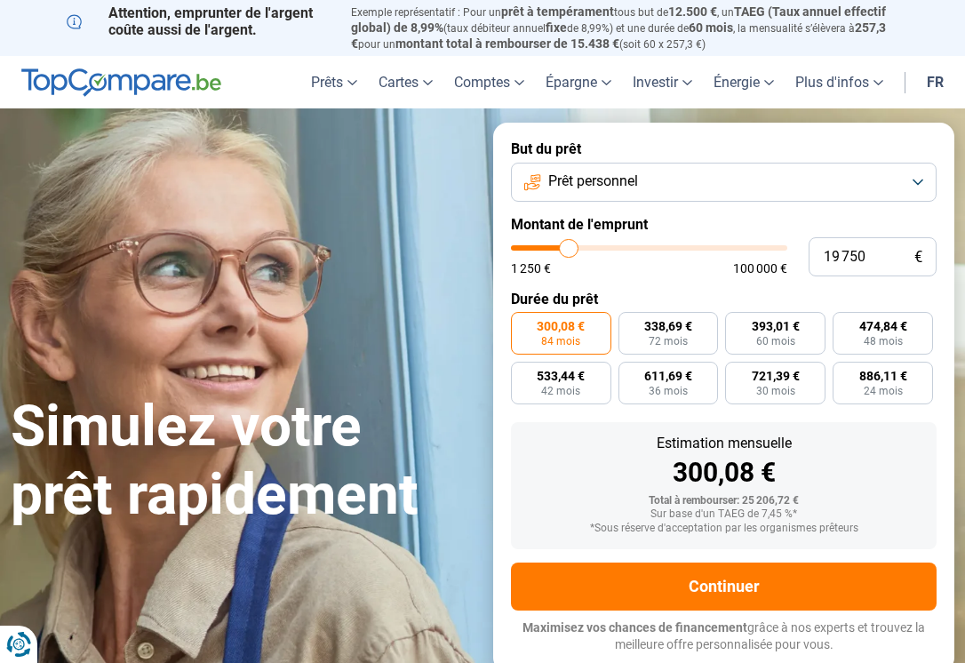
click at [573, 251] on input "range" at bounding box center [649, 247] width 276 height 5
click at [577, 251] on input "range" at bounding box center [649, 247] width 276 height 5
click at [580, 251] on input "range" at bounding box center [649, 247] width 276 height 5
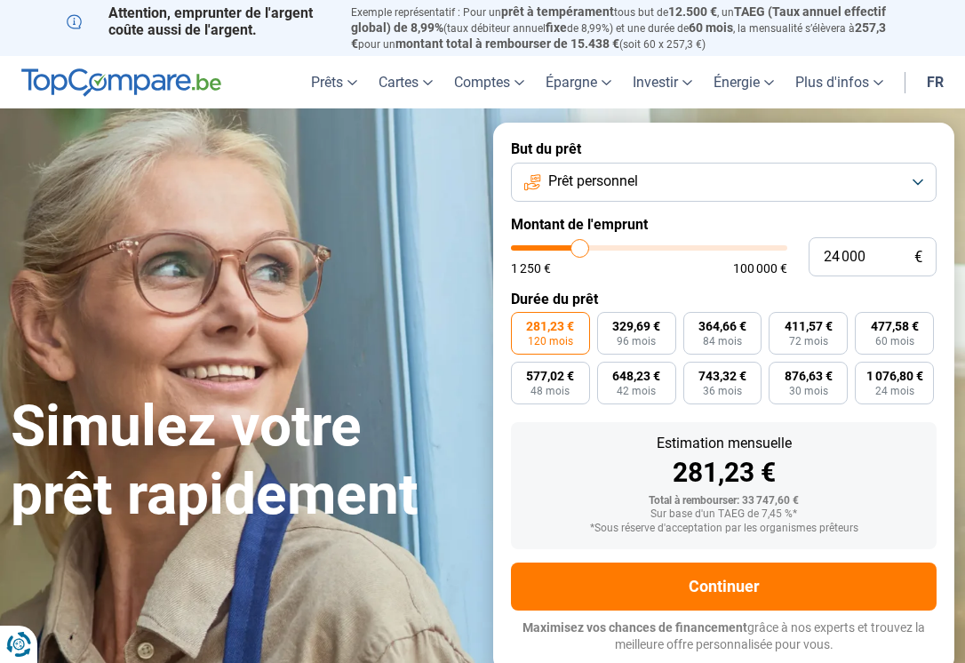
click at [578, 250] on input "range" at bounding box center [649, 247] width 276 height 5
click at [572, 250] on input "range" at bounding box center [649, 247] width 276 height 5
click at [569, 250] on input "range" at bounding box center [649, 247] width 276 height 5
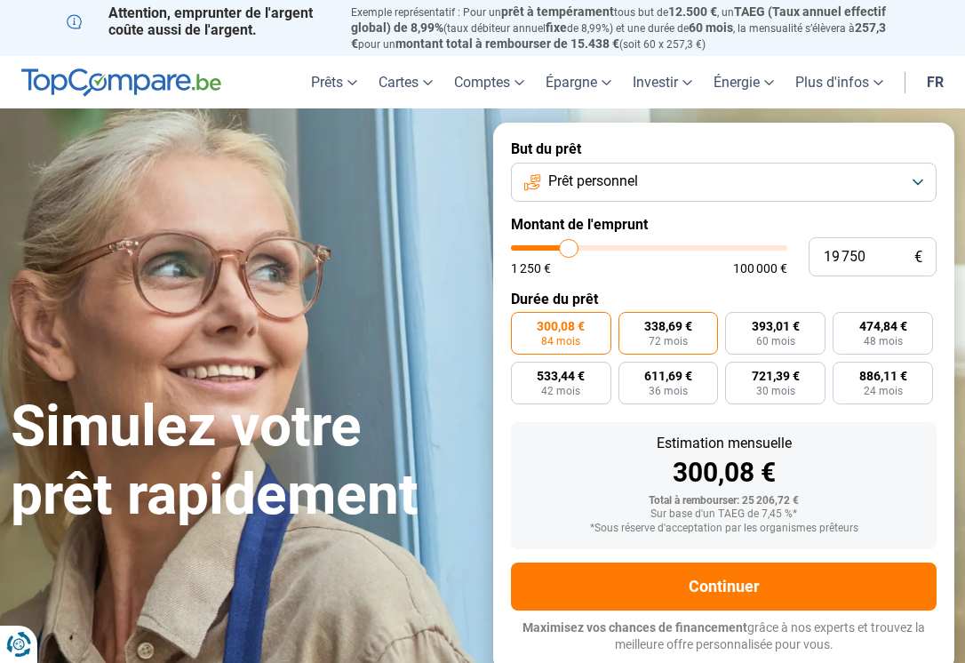
click at [667, 348] on label "338,69 € 72 mois" at bounding box center [669, 333] width 100 height 43
click at [630, 324] on input "338,69 € 72 mois" at bounding box center [625, 318] width 12 height 12
click at [667, 348] on label "338,69 € 72 mois" at bounding box center [669, 333] width 100 height 43
click at [630, 324] on input "338,69 € 72 mois" at bounding box center [625, 318] width 12 height 12
click at [575, 247] on input "range" at bounding box center [649, 247] width 276 height 5
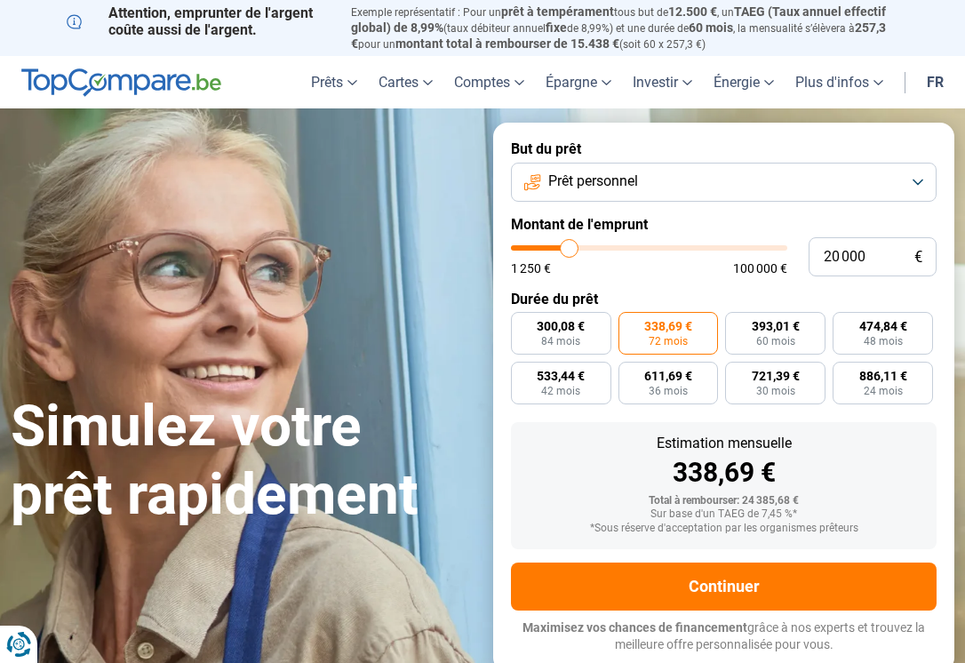
click at [570, 247] on input "range" at bounding box center [649, 247] width 276 height 5
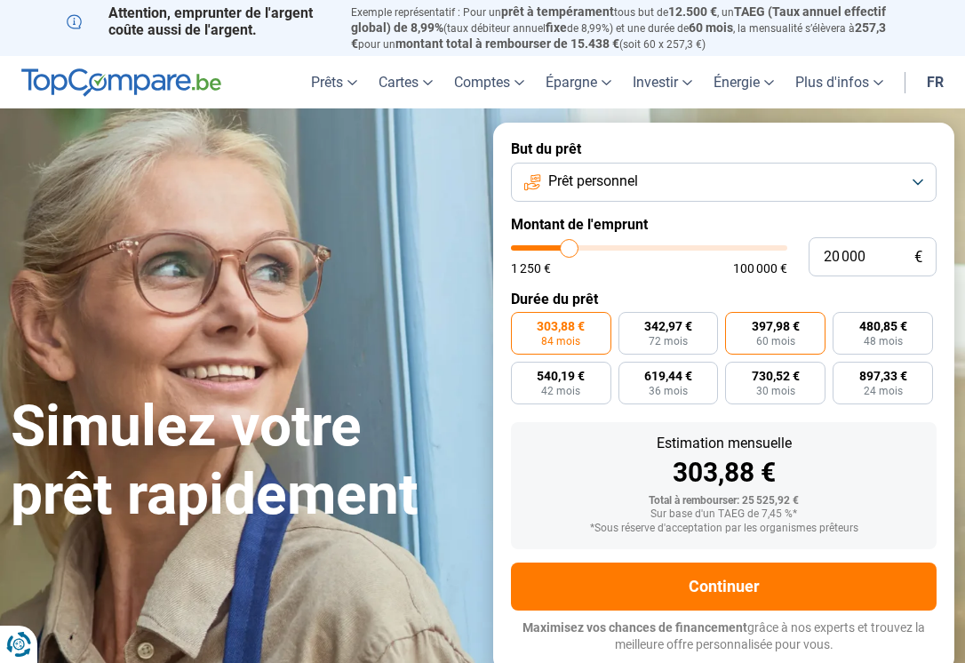
click at [764, 341] on span "60 mois" at bounding box center [775, 341] width 39 height 11
click at [737, 324] on input "397,98 € 60 mois" at bounding box center [731, 318] width 12 height 12
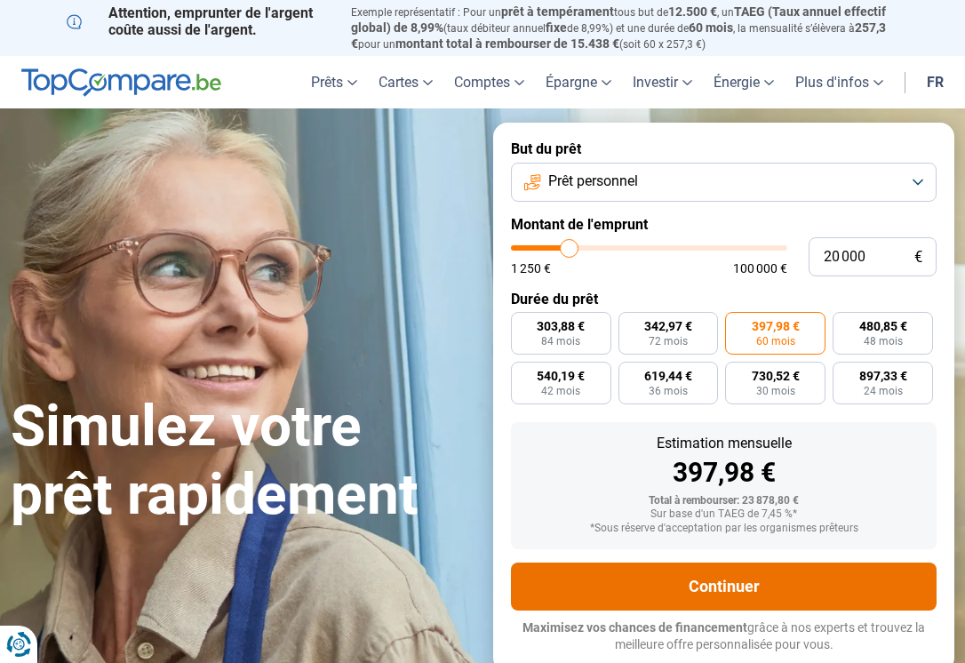
click at [749, 588] on button "Continuer" at bounding box center [724, 587] width 426 height 48
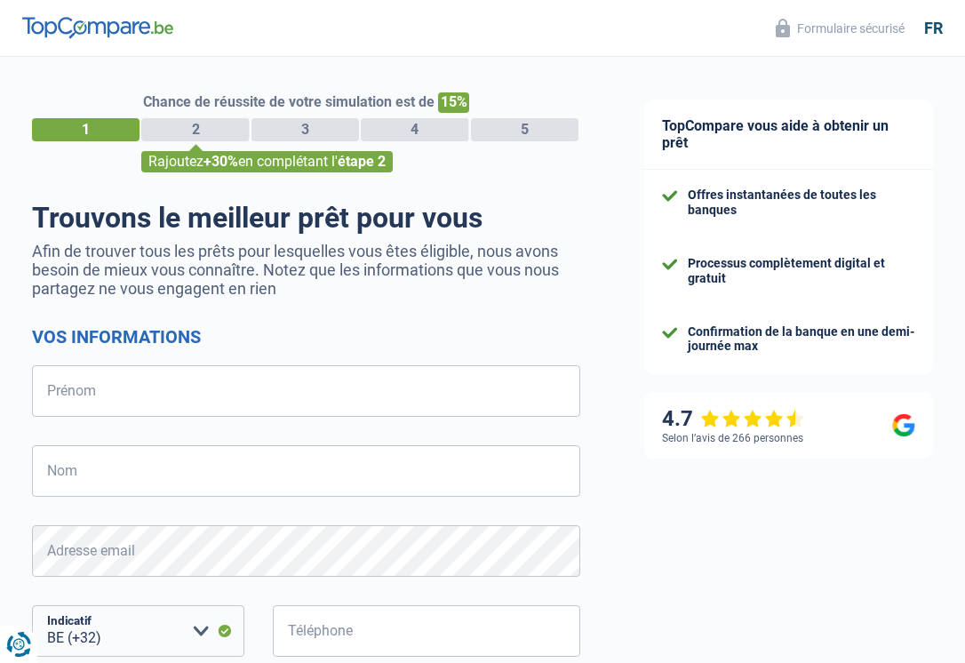
select select "32"
